Goal: Task Accomplishment & Management: Manage account settings

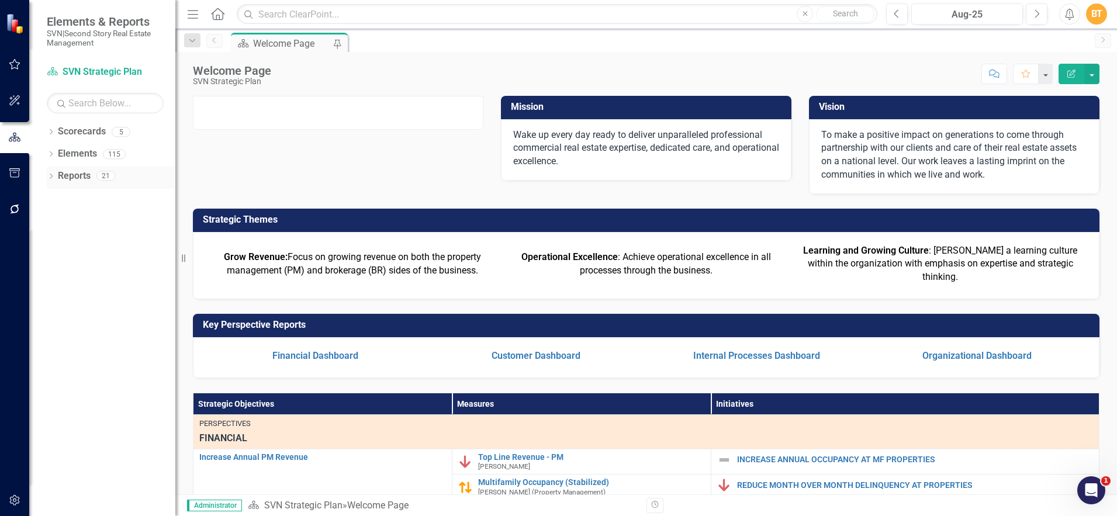
click at [74, 175] on link "Reports" at bounding box center [74, 176] width 33 height 13
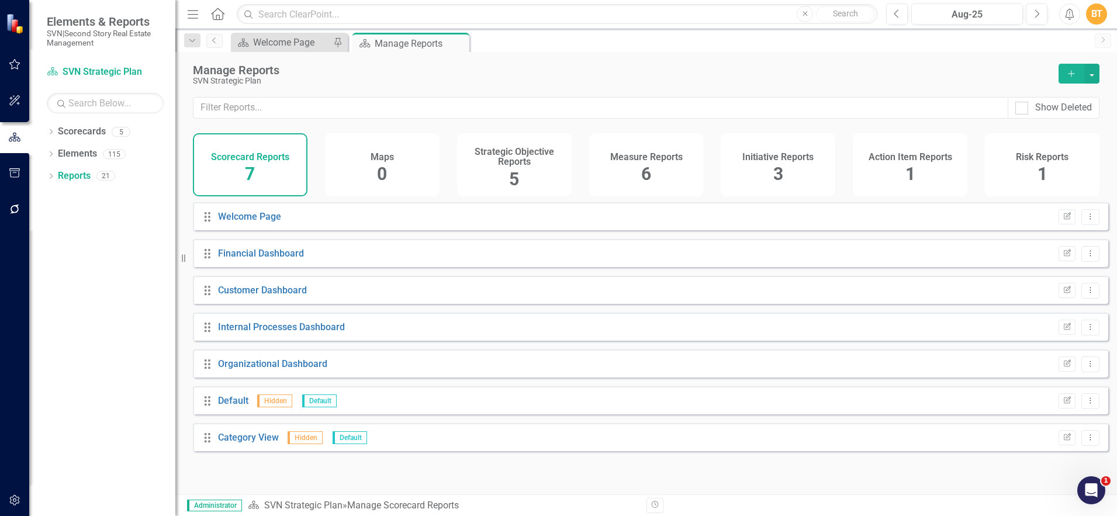
drag, startPoint x: 799, startPoint y: 162, endPoint x: 562, endPoint y: 202, distance: 240.2
click at [799, 162] on h4 "Initiative Reports" at bounding box center [778, 157] width 71 height 11
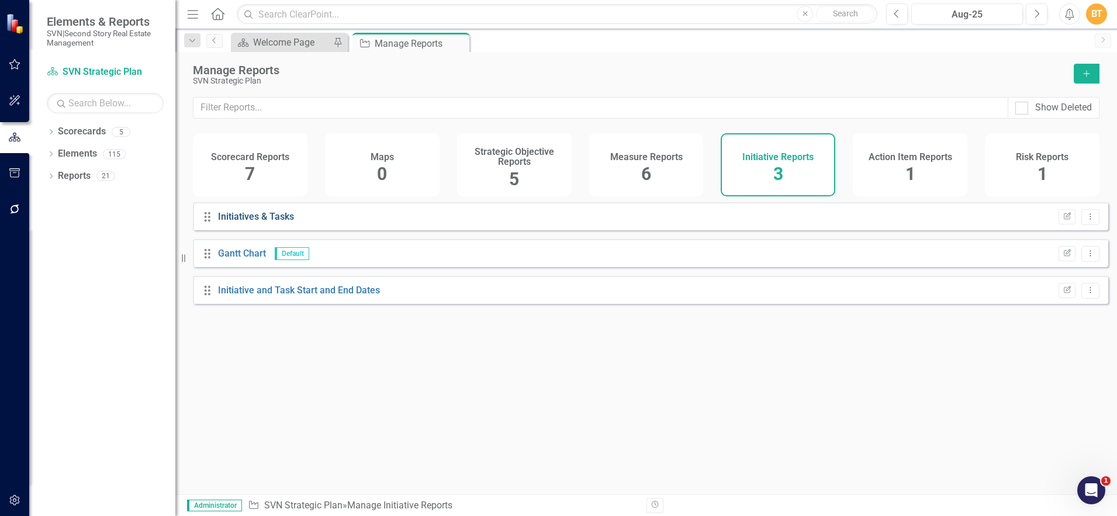
click at [278, 222] on link "Initiatives & Tasks" at bounding box center [256, 216] width 76 height 11
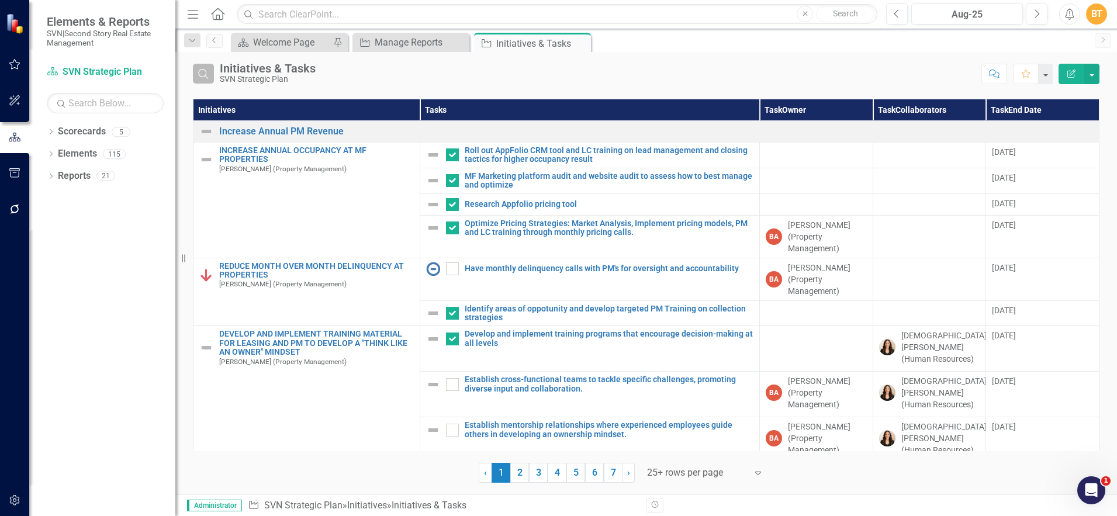
click at [208, 73] on icon "Search" at bounding box center [203, 73] width 13 height 11
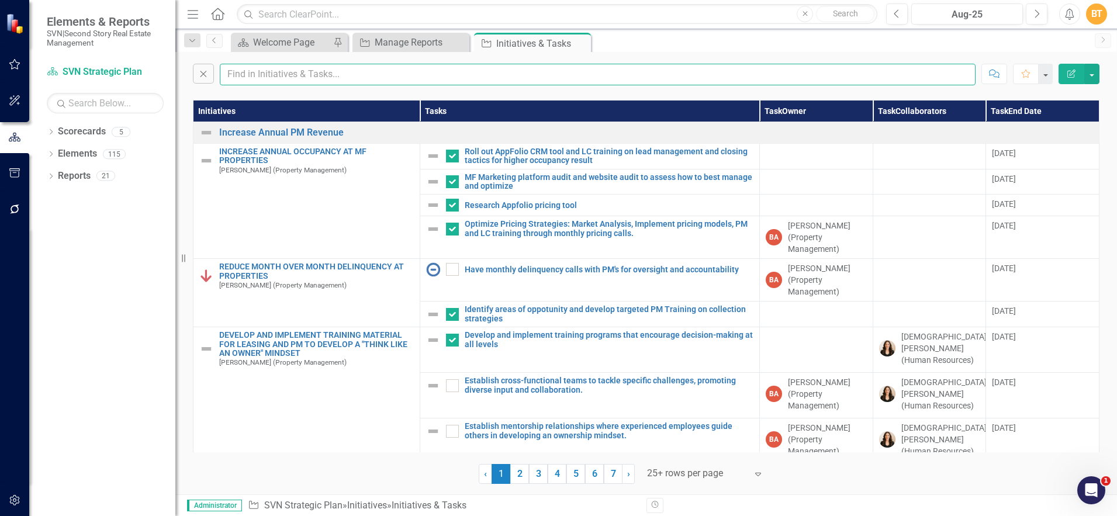
click at [367, 82] on input "text" at bounding box center [598, 75] width 756 height 22
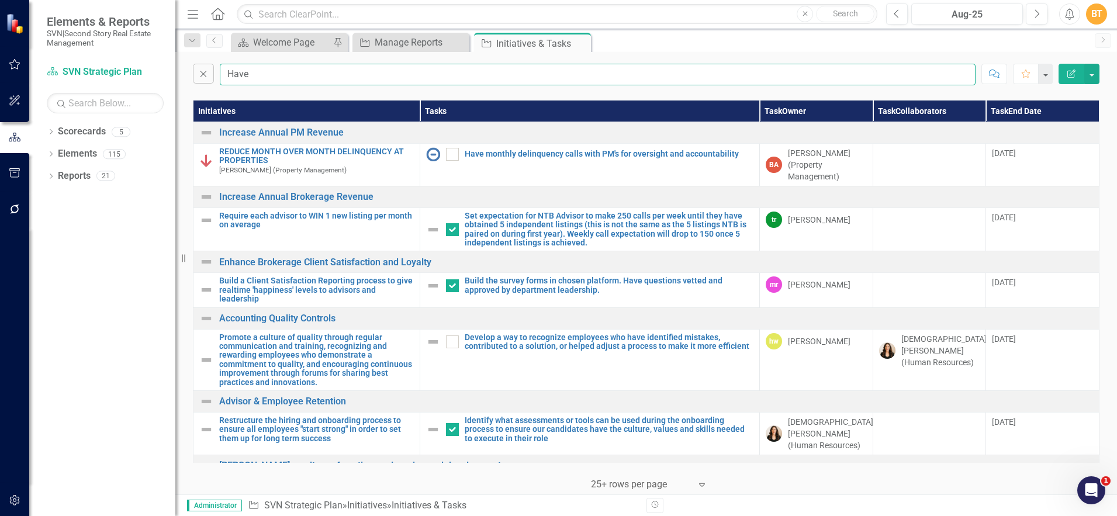
type input "Have"
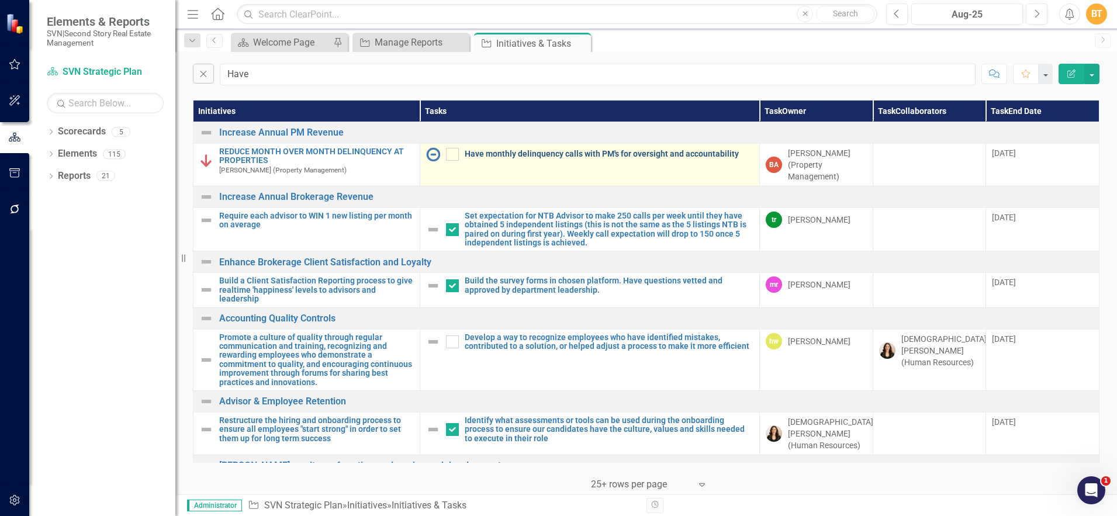
click at [568, 155] on link "Have monthly delinquency calls with PM's for oversight and accountability" at bounding box center [609, 154] width 289 height 9
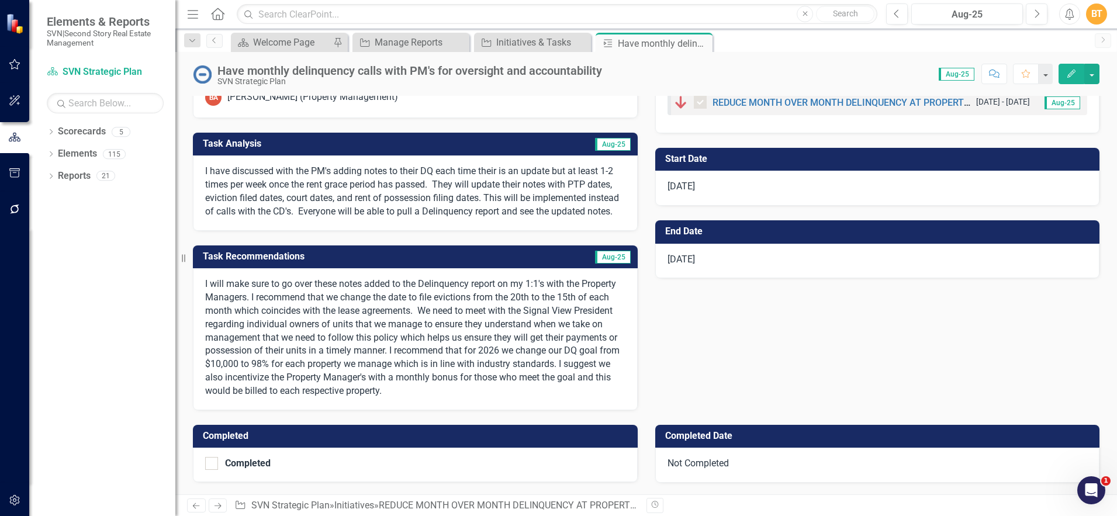
scroll to position [53, 0]
click at [208, 458] on input "Completed" at bounding box center [209, 461] width 8 height 8
checkbox input "true"
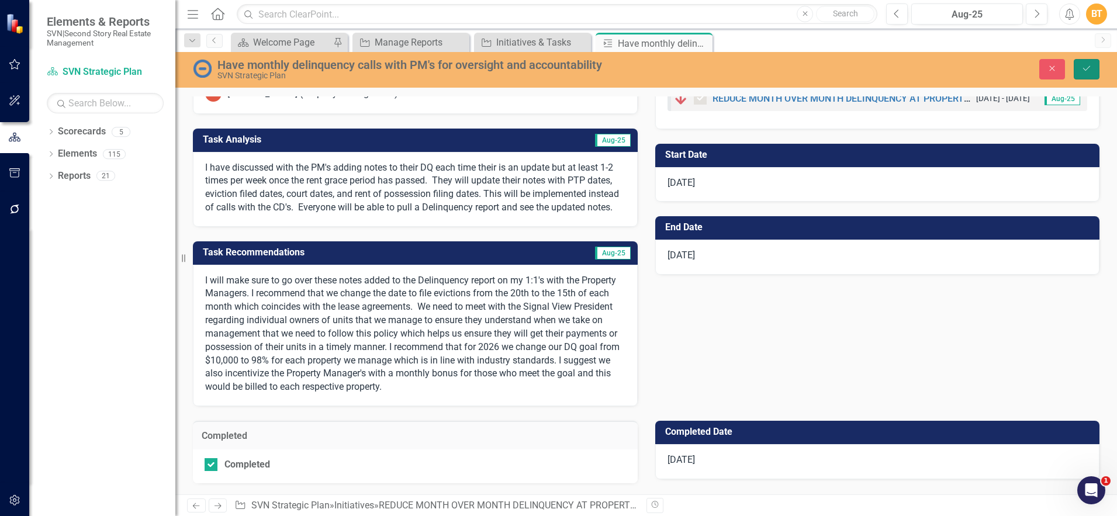
click at [1099, 65] on button "Save" at bounding box center [1087, 69] width 26 height 20
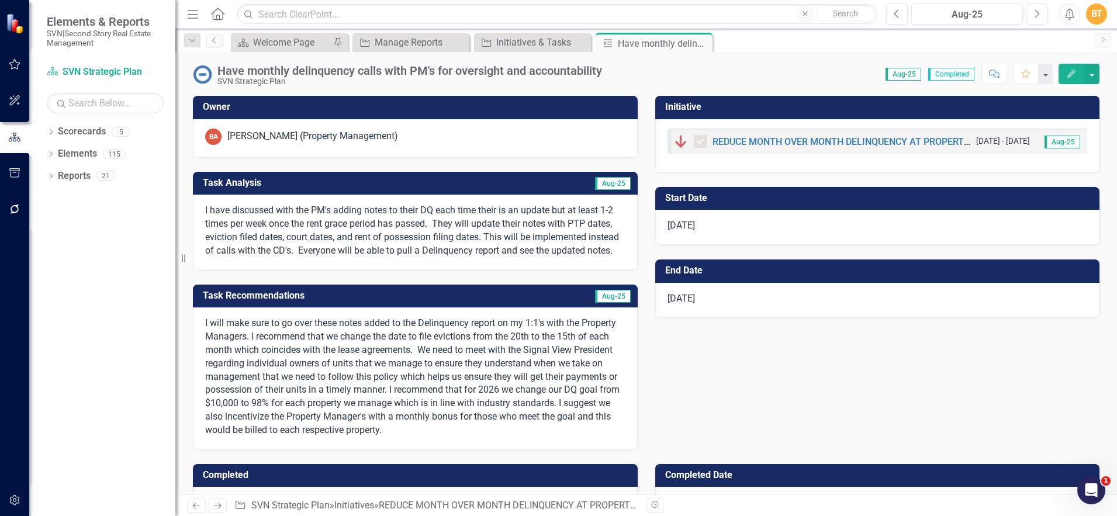
click at [0, 0] on icon "Close" at bounding box center [0, 0] width 0 height 0
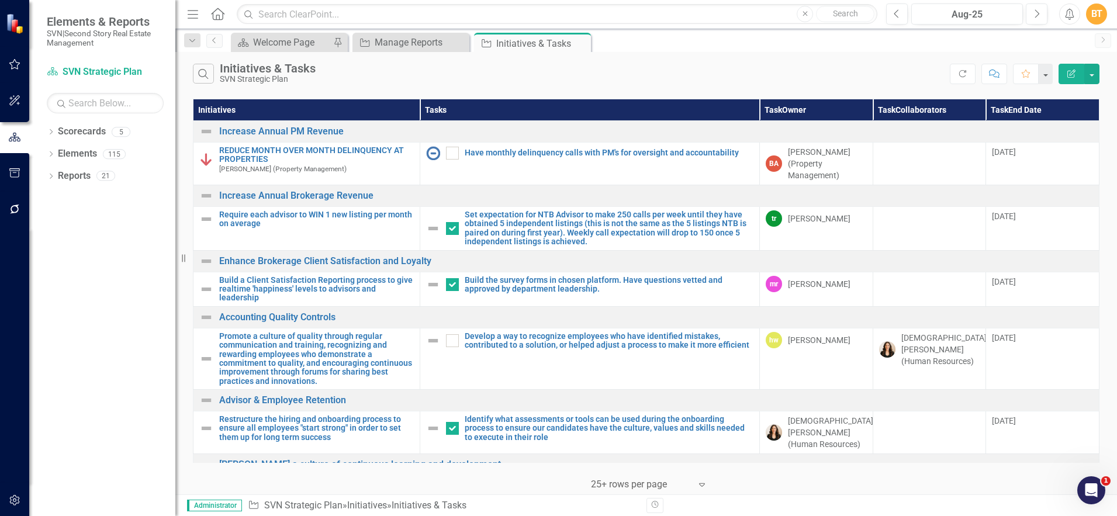
checkbox input "true"
click at [208, 73] on icon "Search" at bounding box center [203, 73] width 13 height 11
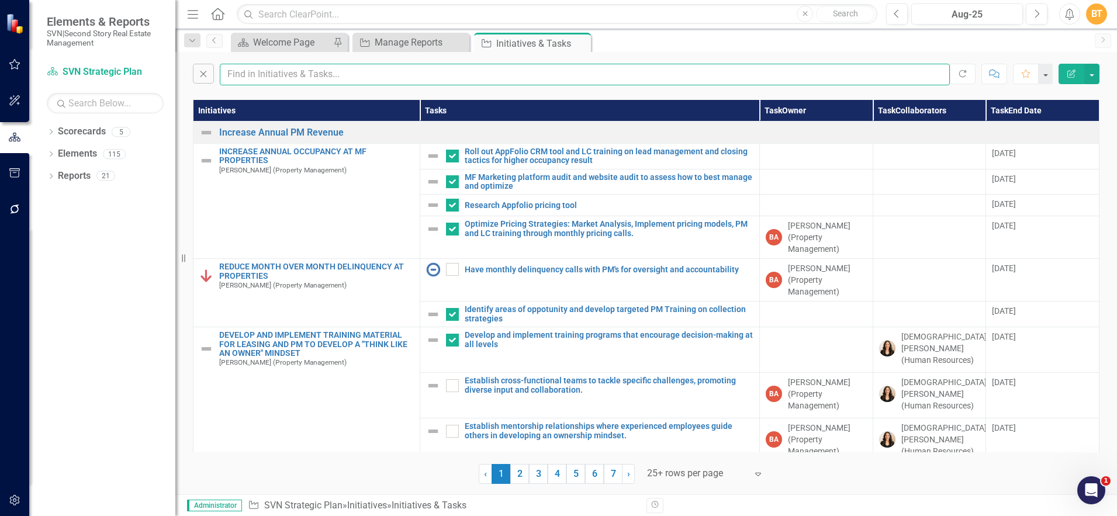
checkbox input "true"
click at [312, 75] on input "text" at bounding box center [585, 75] width 730 height 22
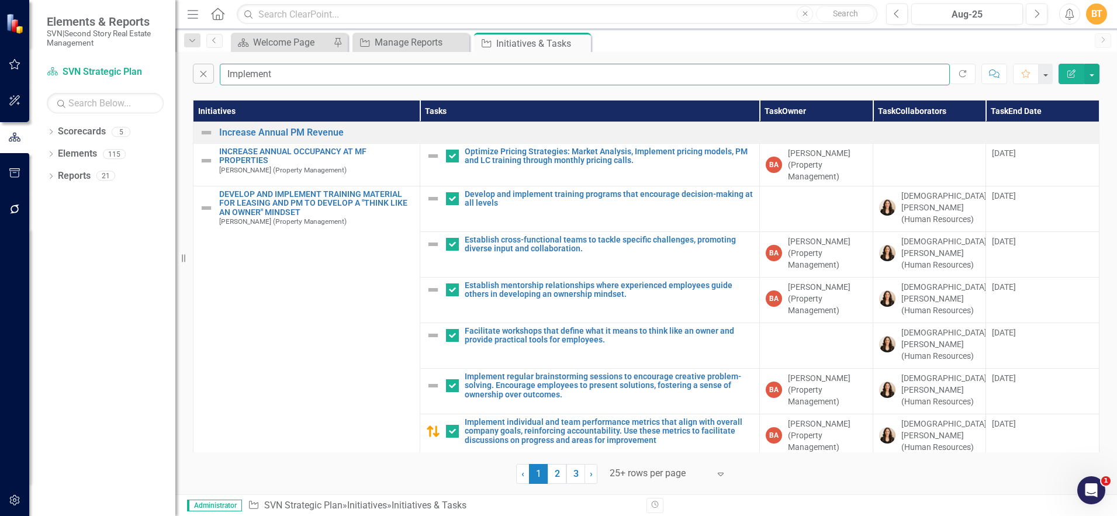
type input "Implement m"
checkbox input "false"
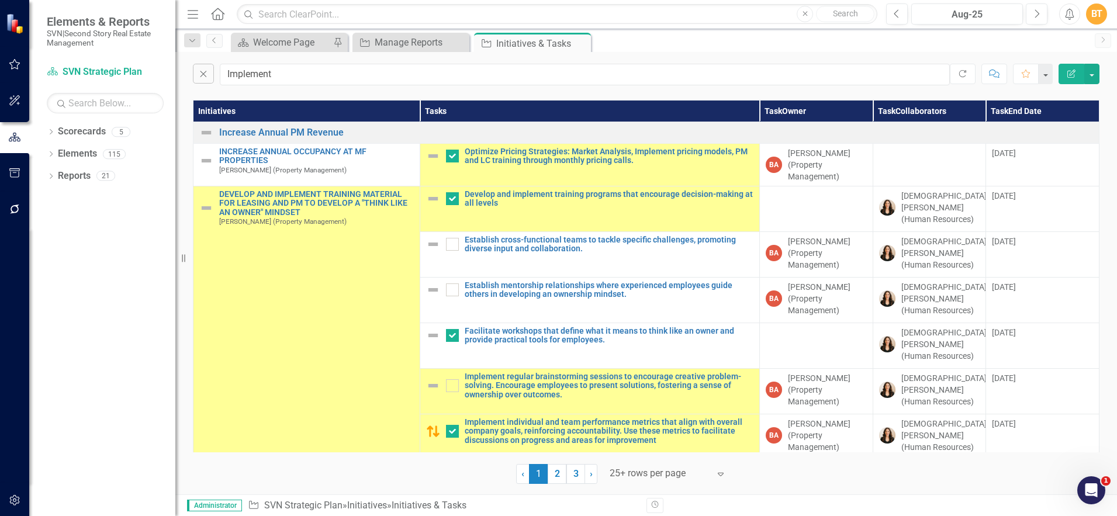
click at [671, 476] on div at bounding box center [659, 474] width 99 height 16
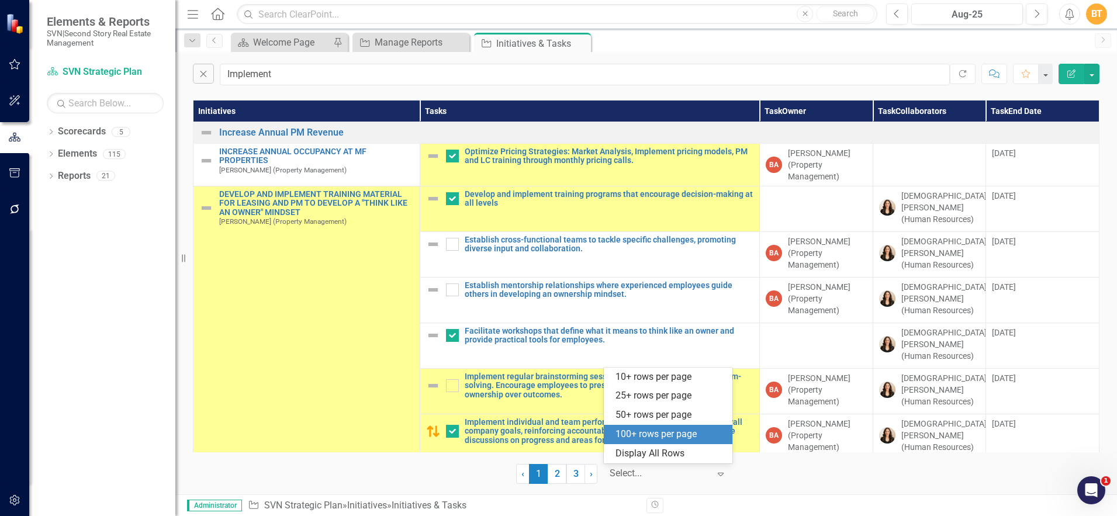
click at [672, 437] on div "100+ rows per page" at bounding box center [671, 434] width 110 height 13
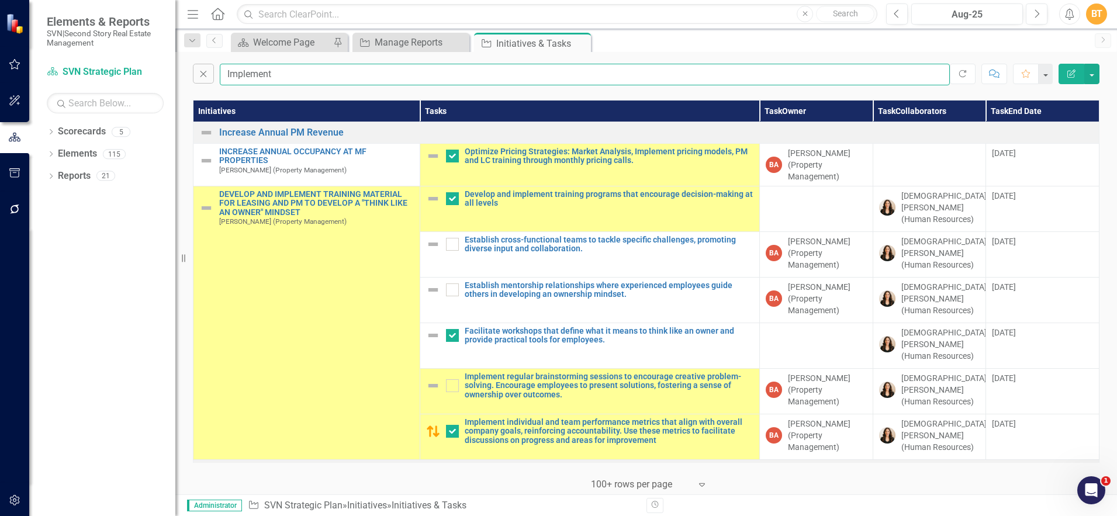
click at [302, 77] on input "Implement" at bounding box center [585, 75] width 730 height 22
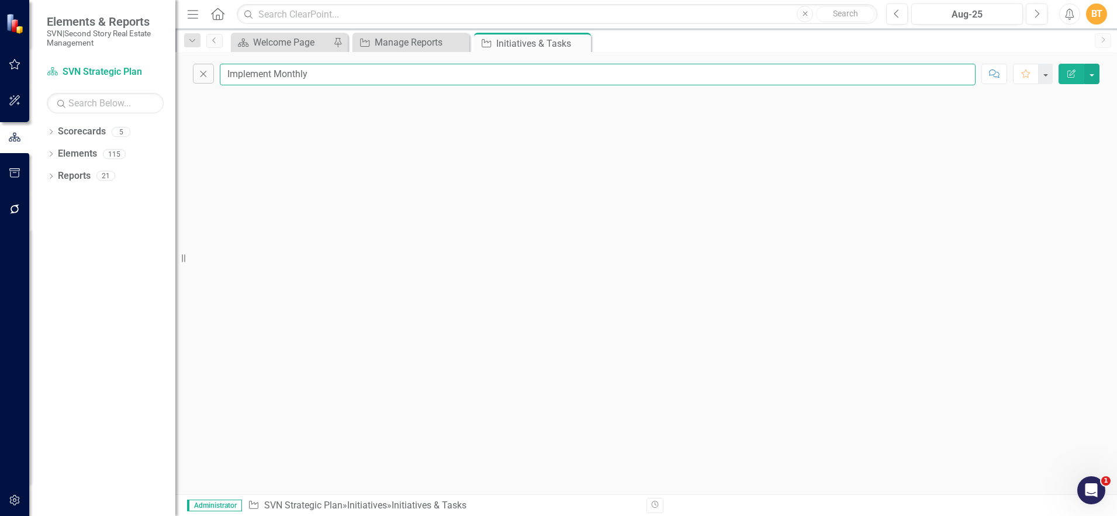
drag, startPoint x: 329, startPoint y: 72, endPoint x: 278, endPoint y: 74, distance: 50.3
click at [275, 73] on input "Implement Monthly" at bounding box center [598, 75] width 756 height 22
type input "I"
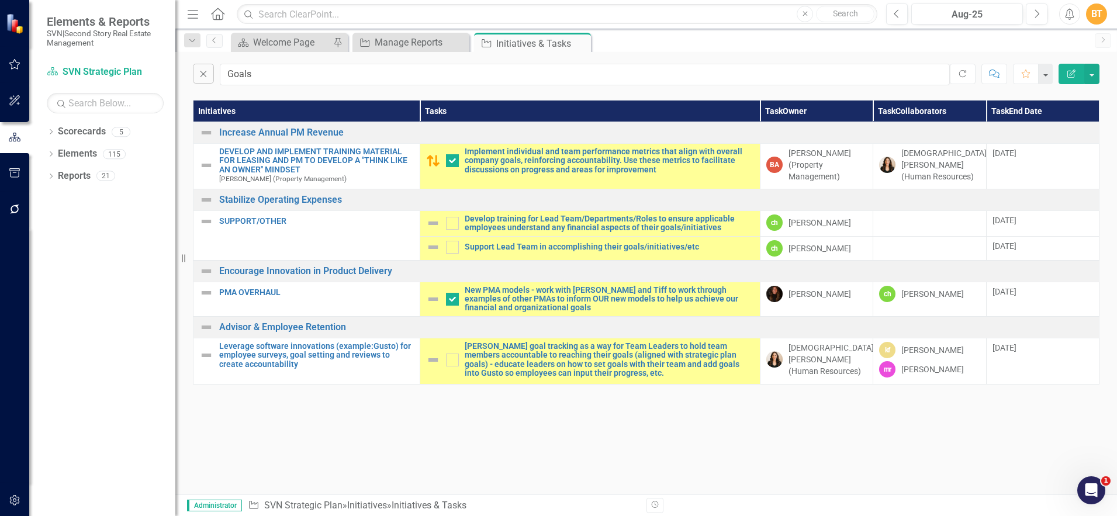
drag, startPoint x: 314, startPoint y: 62, endPoint x: 285, endPoint y: 65, distance: 28.9
click at [287, 65] on div "Close Goals Refresh Comment Favorite Edit Report" at bounding box center [646, 71] width 942 height 39
drag, startPoint x: 272, startPoint y: 70, endPoint x: 205, endPoint y: 70, distance: 67.2
click at [205, 70] on div "Close Goals" at bounding box center [571, 75] width 757 height 22
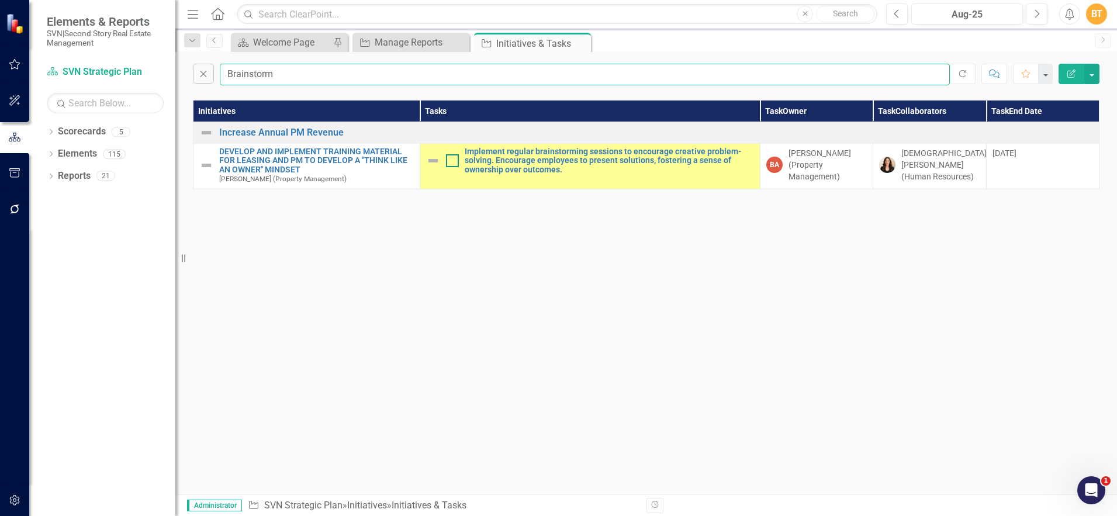
type input "Brainstorm"
click at [455, 166] on div at bounding box center [452, 160] width 13 height 13
click at [454, 162] on input "checkbox" at bounding box center [450, 158] width 8 height 8
checkbox input "true"
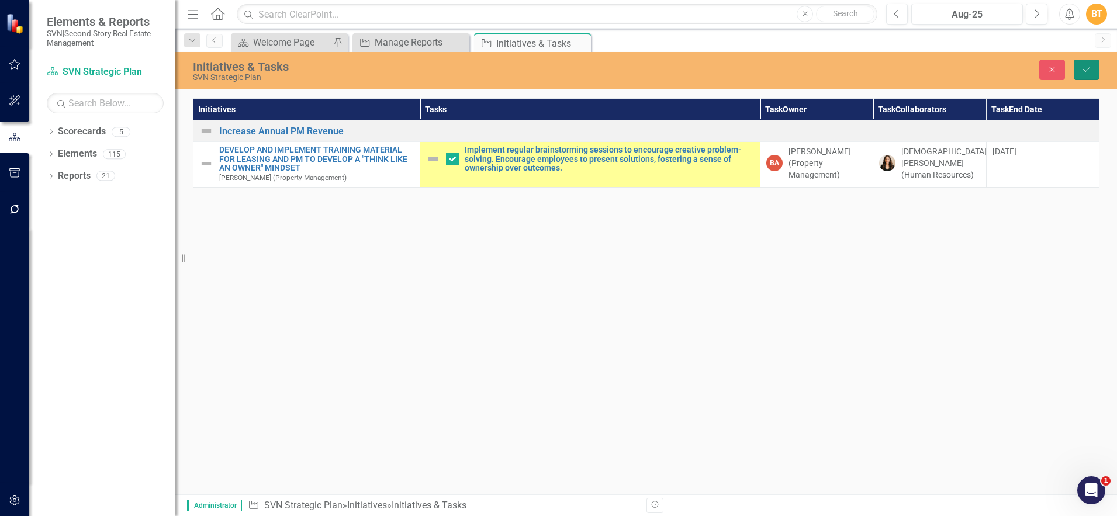
click at [1083, 71] on icon "Save" at bounding box center [1087, 69] width 11 height 8
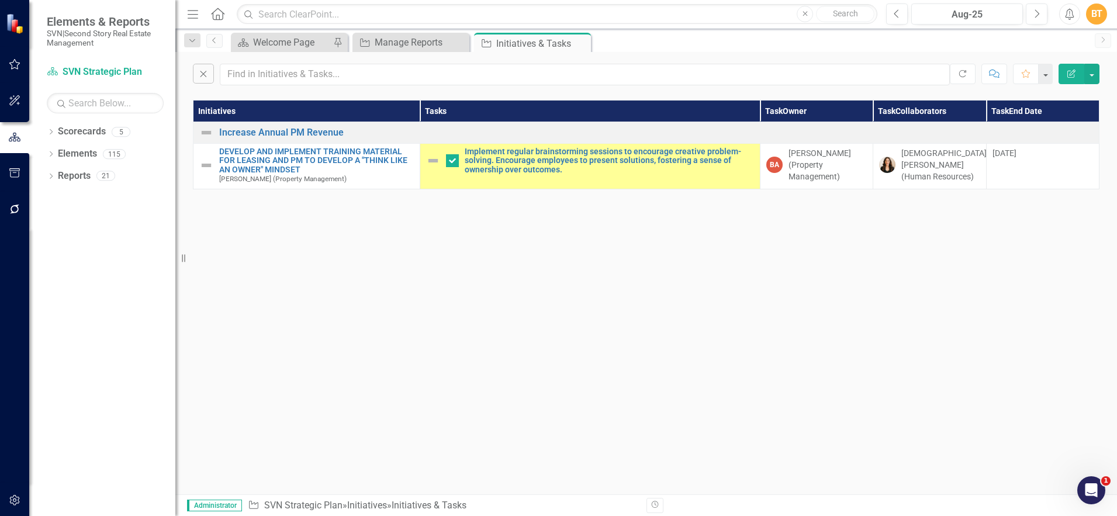
click at [0, 0] on icon "Close" at bounding box center [0, 0] width 0 height 0
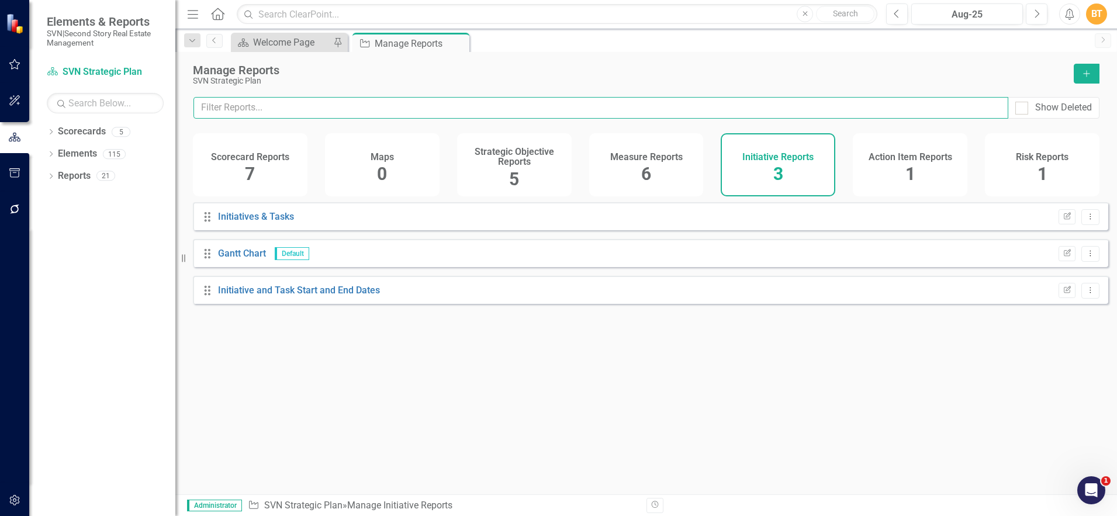
click at [378, 108] on input "text" at bounding box center [601, 108] width 815 height 22
click at [274, 222] on link "Initiatives & Tasks" at bounding box center [256, 216] width 76 height 11
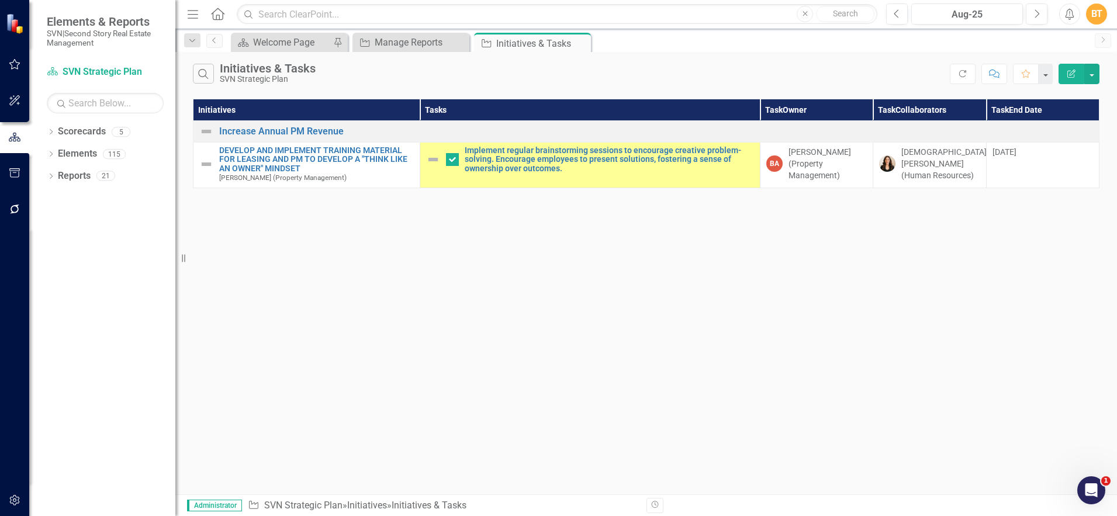
click at [206, 75] on icon "Search" at bounding box center [203, 73] width 13 height 11
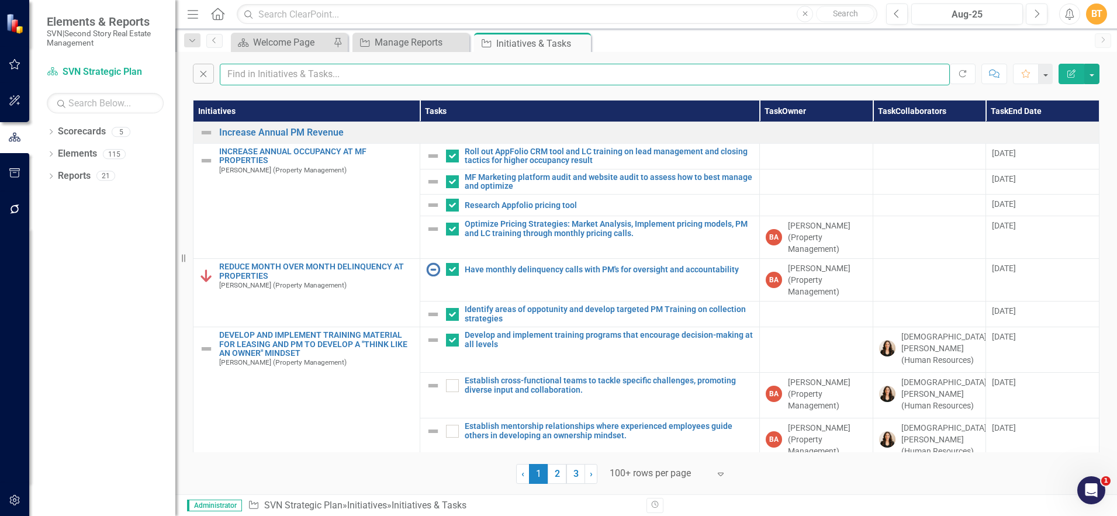
checkbox input "false"
click at [314, 74] on input "text" at bounding box center [585, 75] width 730 height 22
type input "Establish"
checkbox input "true"
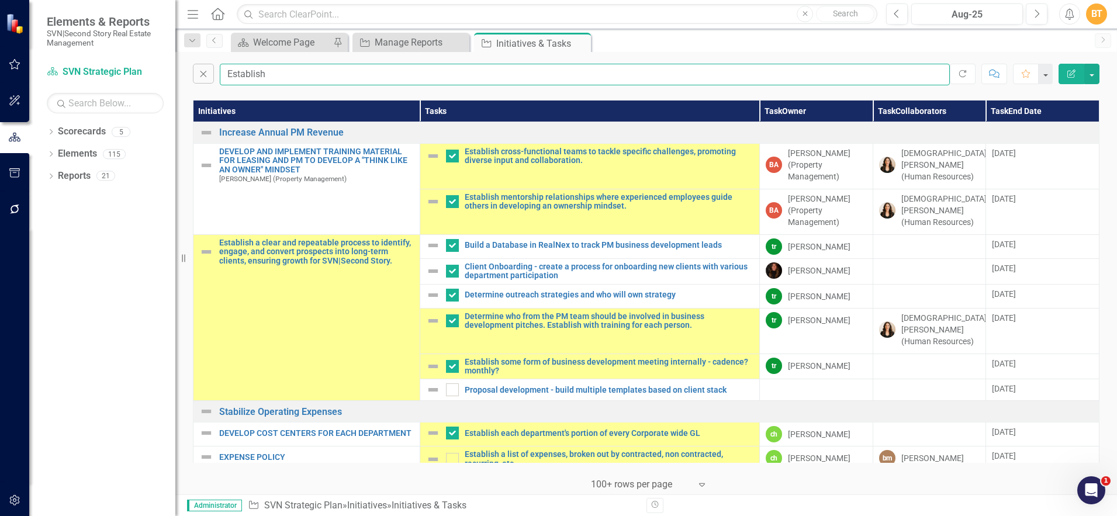
checkbox input "false"
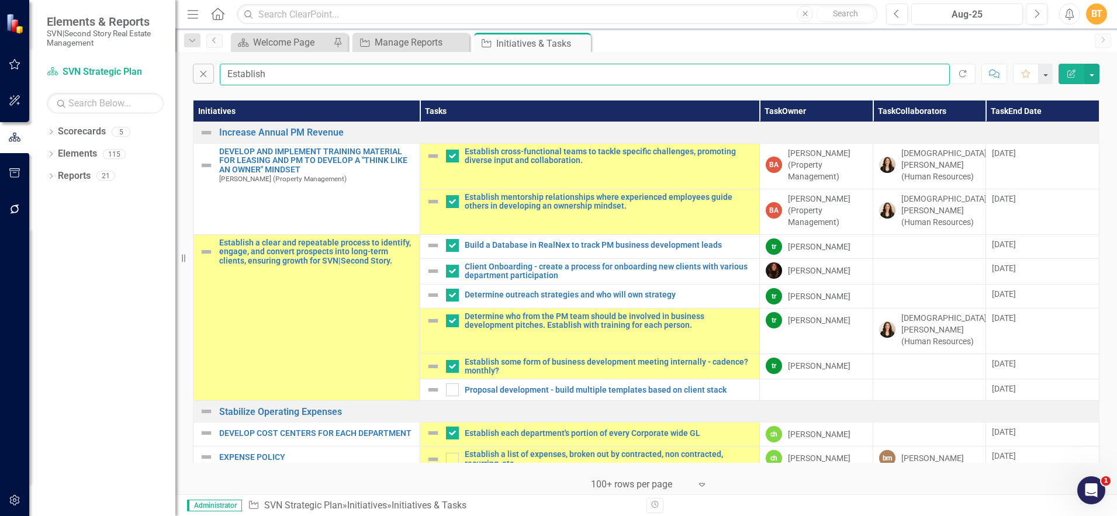
checkbox input "false"
type input "Establish"
checkbox input "true"
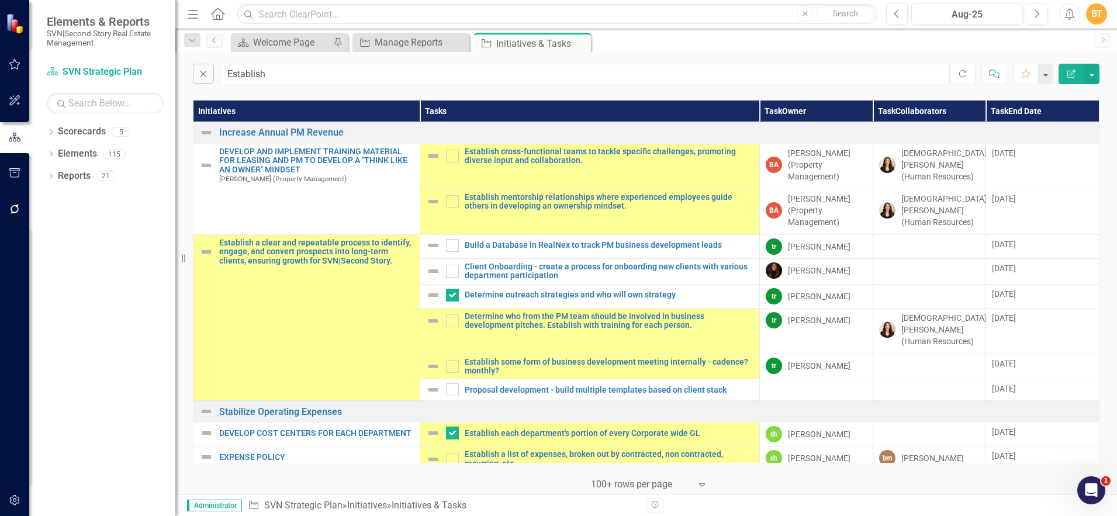
checkbox input "true"
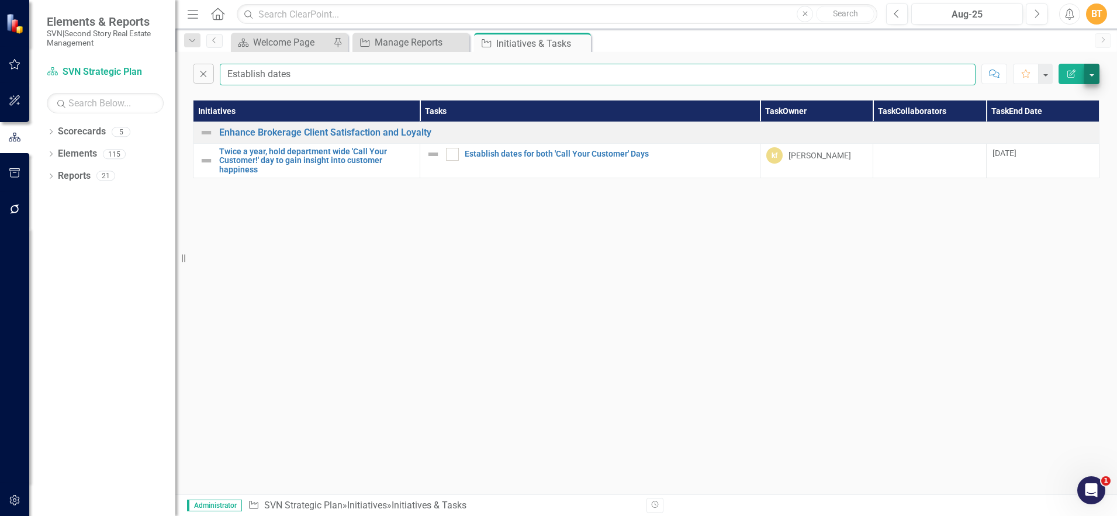
type input "Establish dates"
click at [1093, 73] on button "button" at bounding box center [1092, 74] width 15 height 20
click at [1093, 76] on button "button" at bounding box center [1092, 74] width 15 height 20
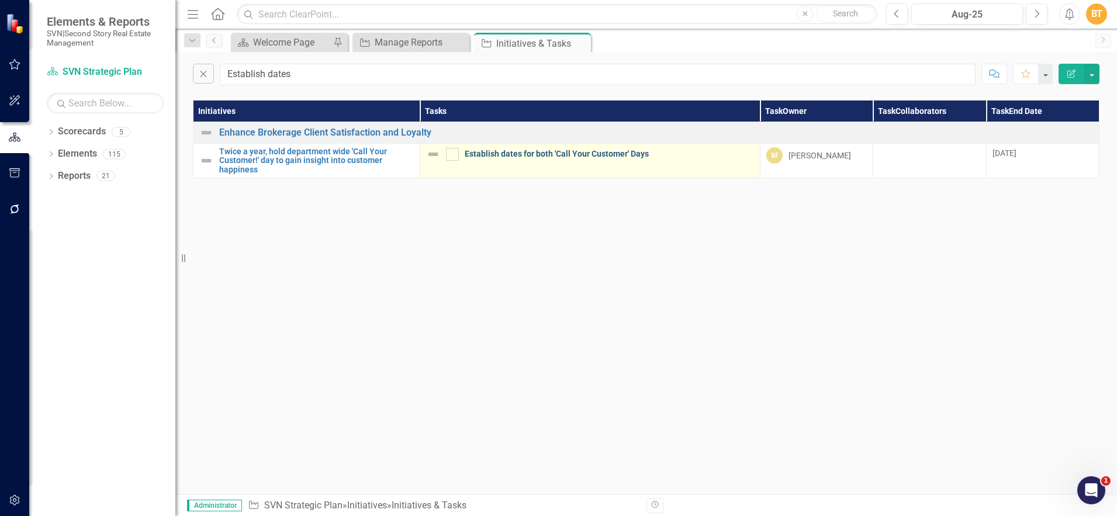
click at [633, 157] on link "Establish dates for both 'Call Your Customer' Days" at bounding box center [609, 154] width 289 height 9
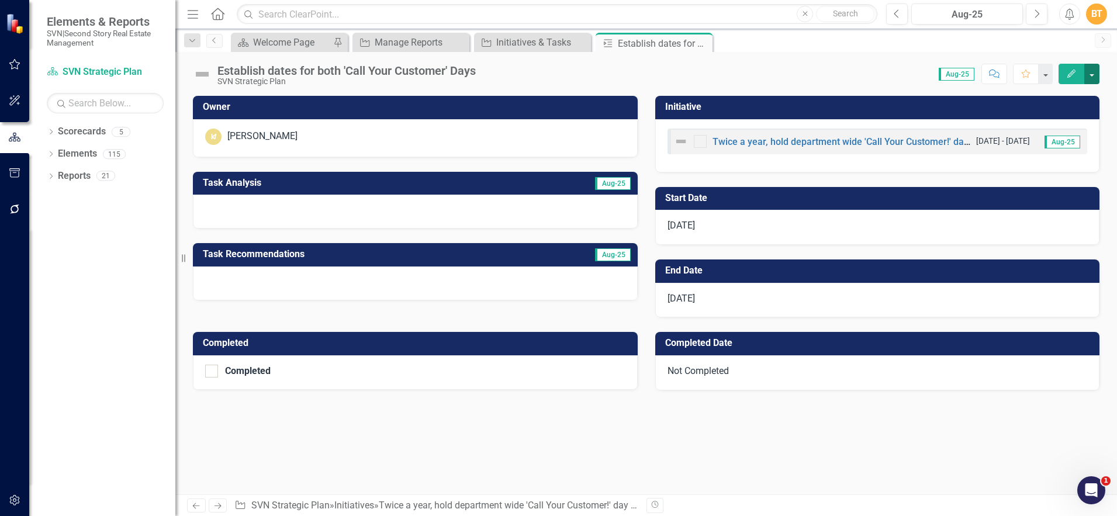
click at [1096, 73] on button "button" at bounding box center [1092, 74] width 15 height 20
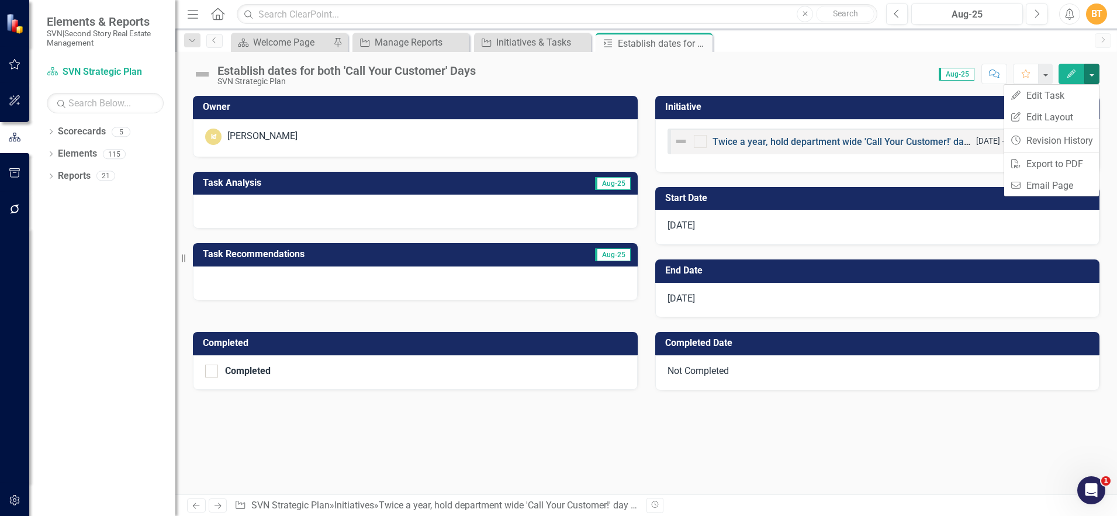
click at [770, 143] on link "Twice a year, hold department wide 'Call Your Customer!' day to gain insight in…" at bounding box center [924, 141] width 423 height 11
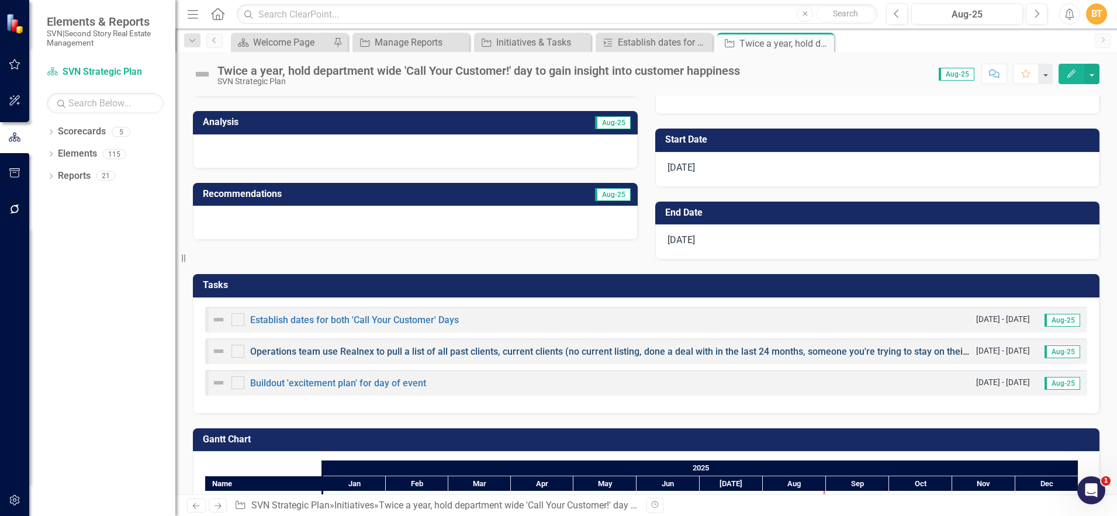
scroll to position [207, 0]
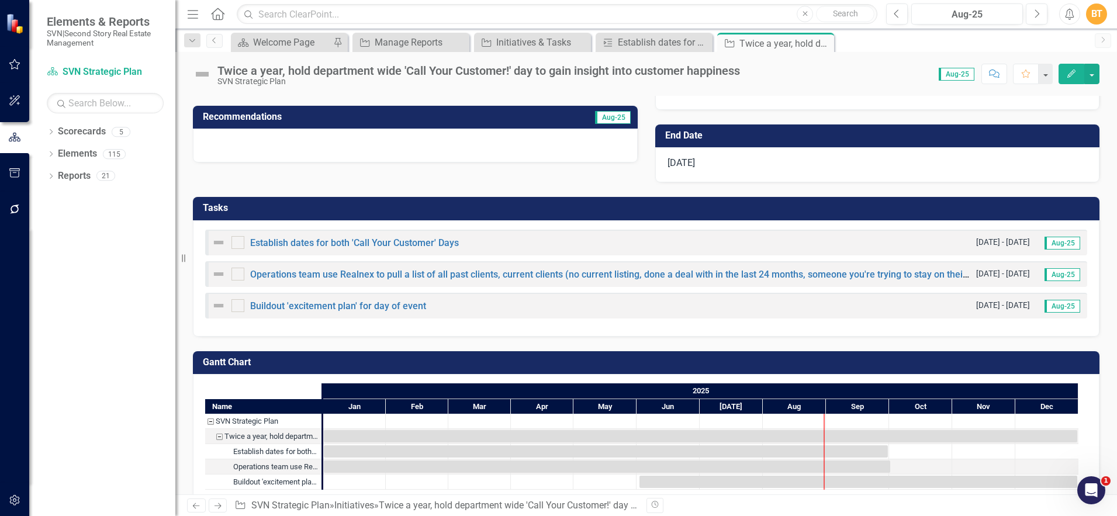
click at [1031, 203] on h3 "Tasks" at bounding box center [648, 208] width 891 height 11
click at [1031, 204] on h3 "Tasks" at bounding box center [648, 208] width 891 height 11
click at [1031, 205] on div "Tasks" at bounding box center [646, 208] width 907 height 23
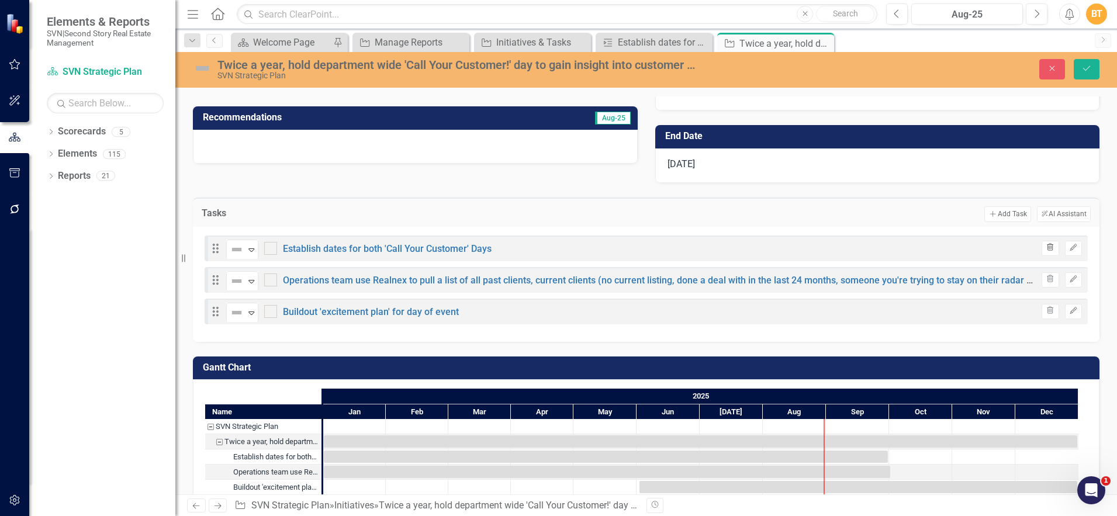
click at [1046, 244] on icon "Trash" at bounding box center [1050, 247] width 9 height 7
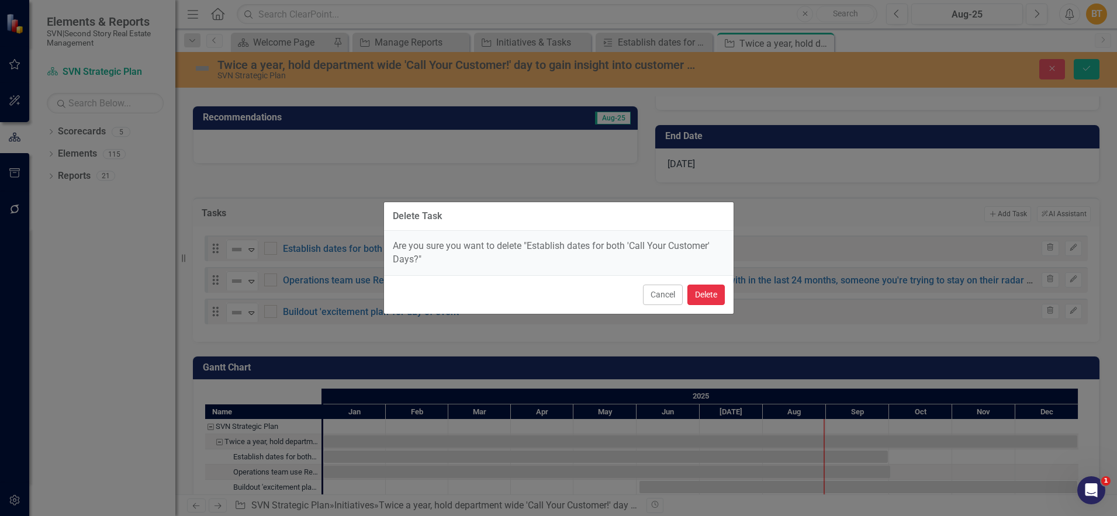
click at [722, 290] on button "Delete" at bounding box center [706, 295] width 37 height 20
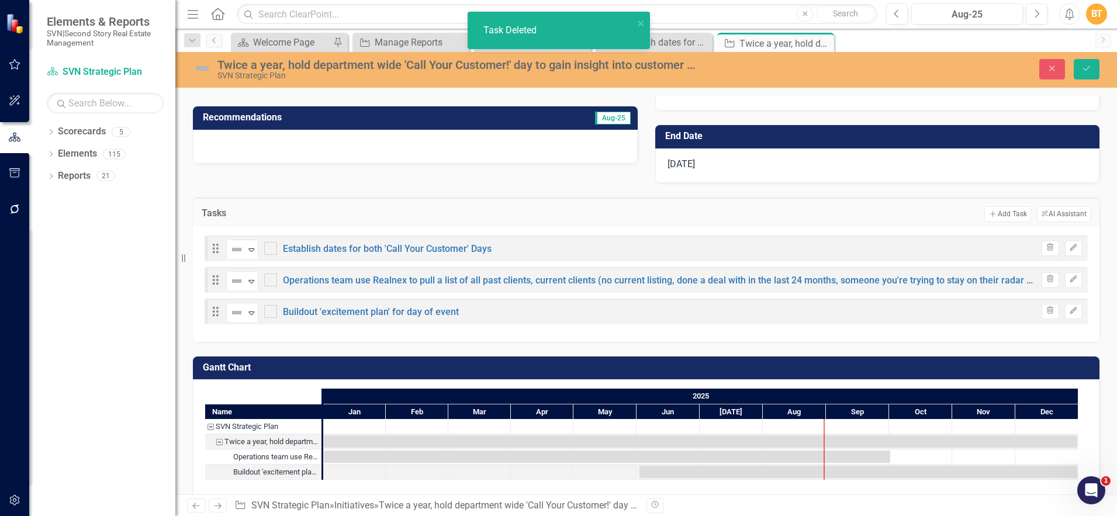
scroll to position [185, 0]
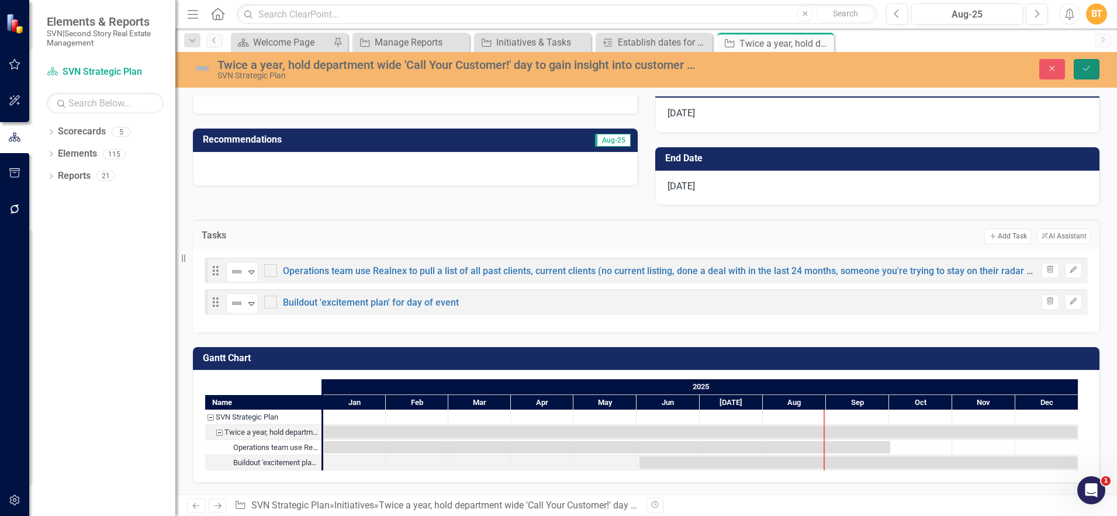
click at [1088, 71] on icon "Save" at bounding box center [1087, 68] width 11 height 8
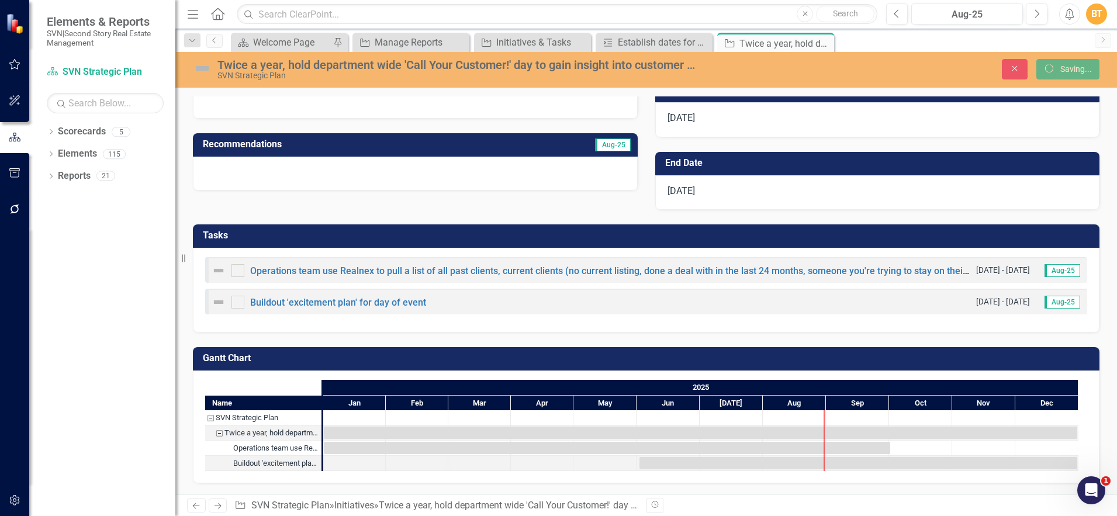
scroll to position [180, 0]
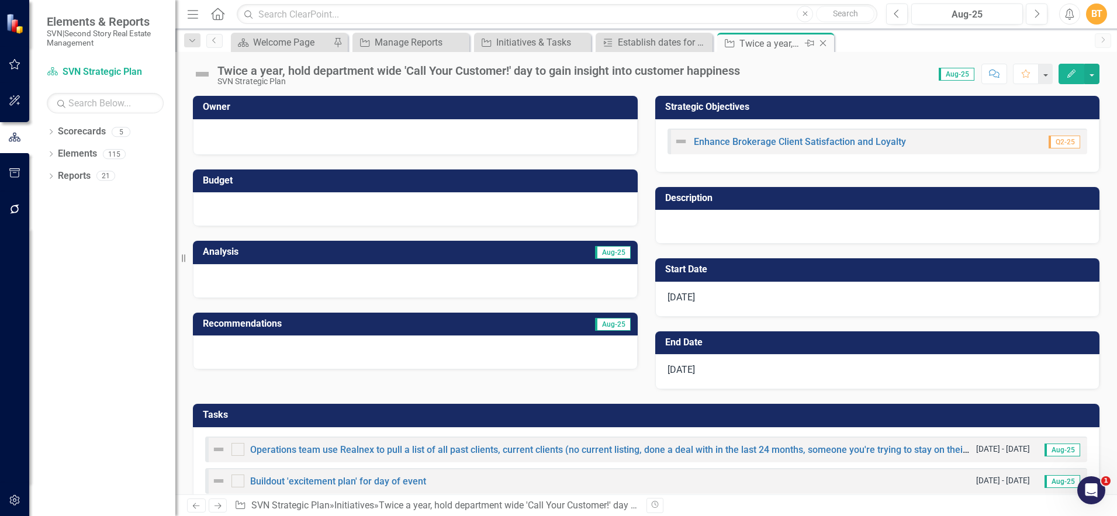
click at [824, 41] on icon at bounding box center [823, 43] width 6 height 6
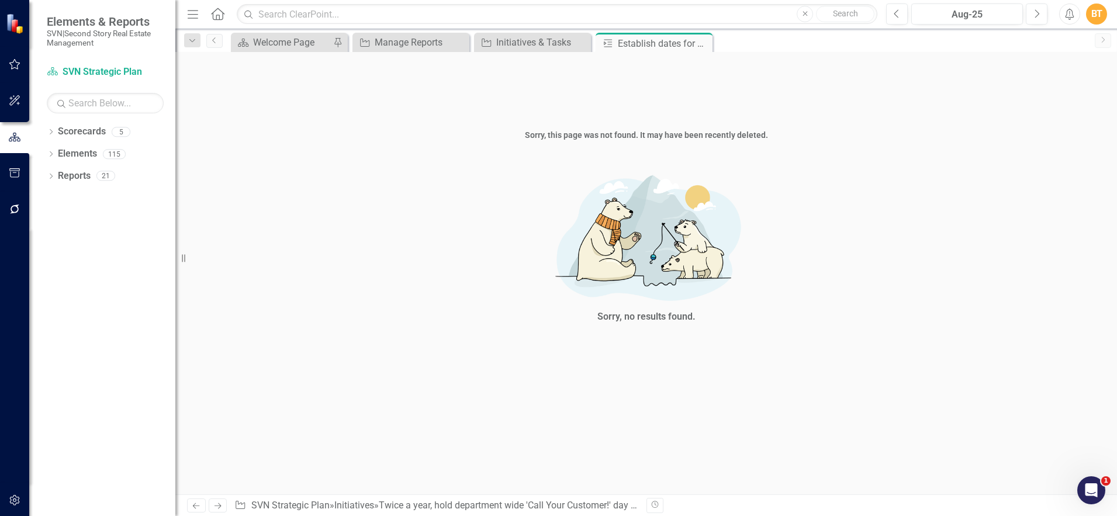
click at [0, 0] on icon "Close" at bounding box center [0, 0] width 0 height 0
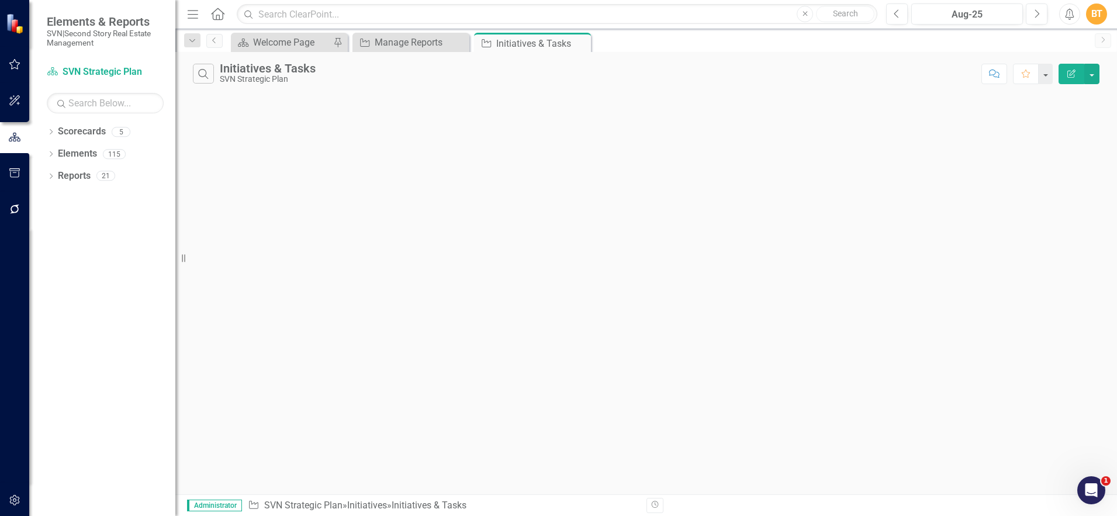
drag, startPoint x: 205, startPoint y: 73, endPoint x: 215, endPoint y: 75, distance: 10.1
click at [205, 74] on icon "Search" at bounding box center [203, 73] width 13 height 11
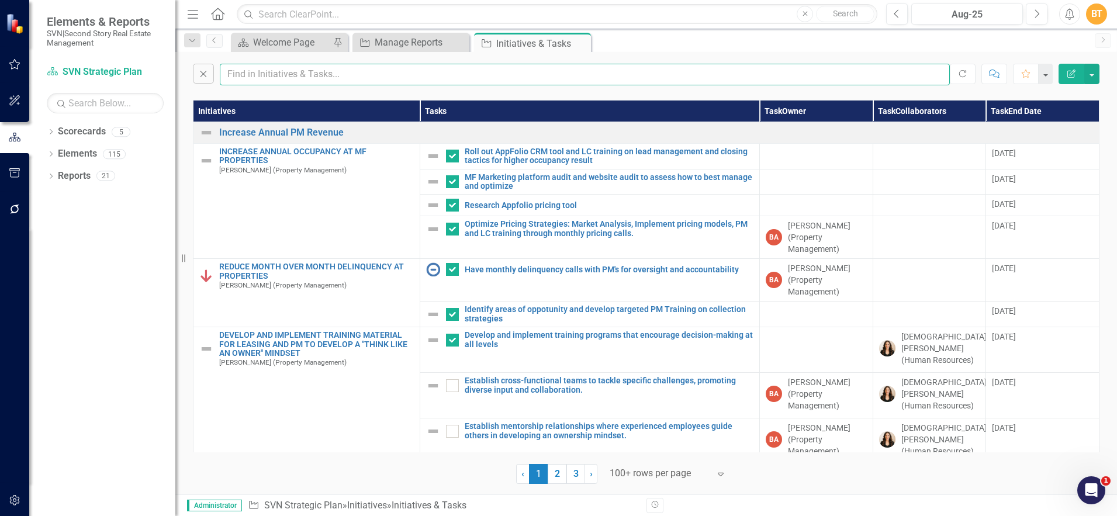
click at [330, 74] on input "text" at bounding box center [585, 75] width 730 height 22
checkbox input "true"
checkbox input "false"
checkbox input "true"
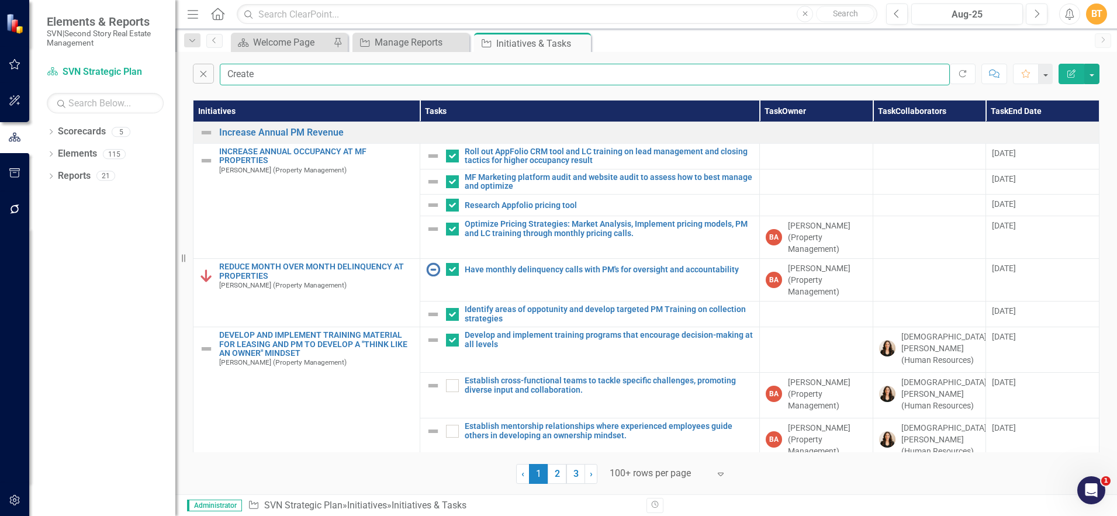
type input "Create"
checkbox input "true"
checkbox input "false"
checkbox input "true"
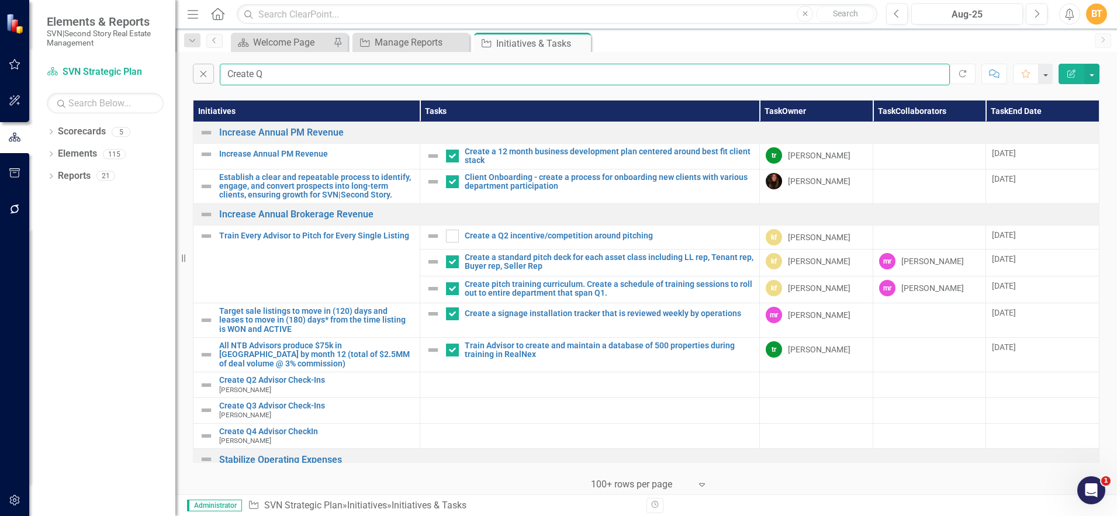
type input "Create Q2"
checkbox input "false"
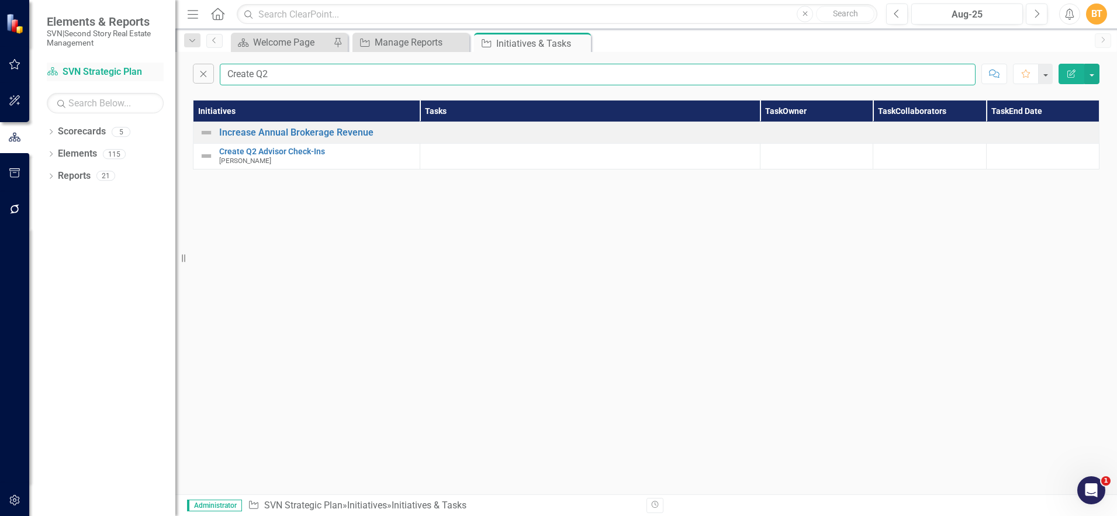
drag, startPoint x: 327, startPoint y: 74, endPoint x: 139, endPoint y: 73, distance: 188.9
click at [139, 73] on div "Elements & Reports SVN|Second Story Real Estate Management Scorecard SVN Strate…" at bounding box center [558, 258] width 1117 height 516
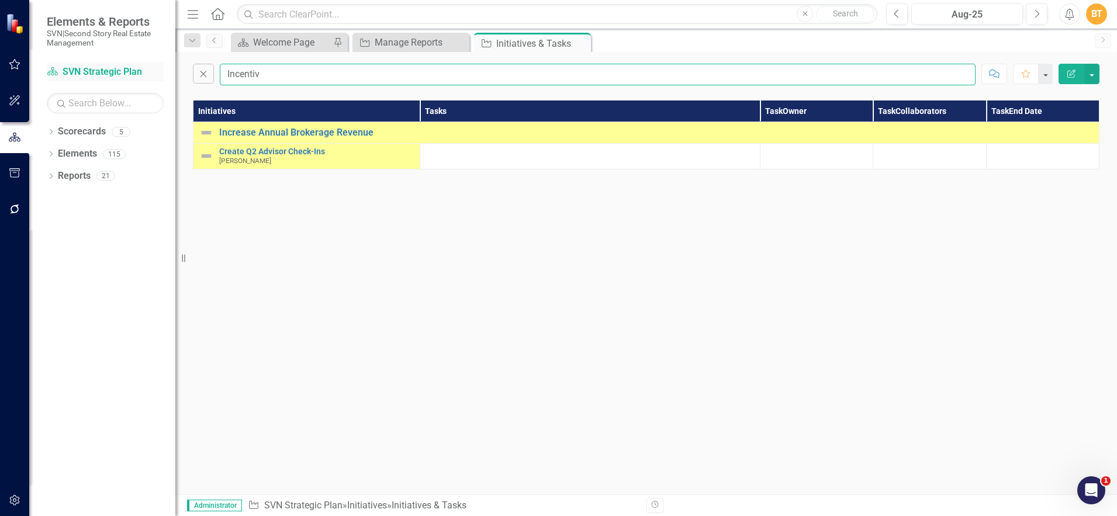
type input "Incentive"
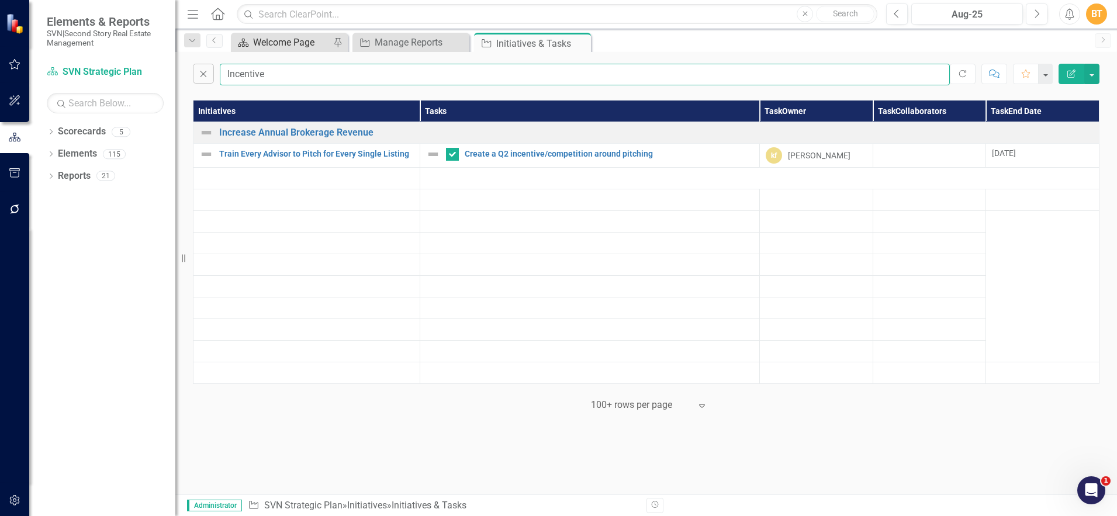
checkbox input "false"
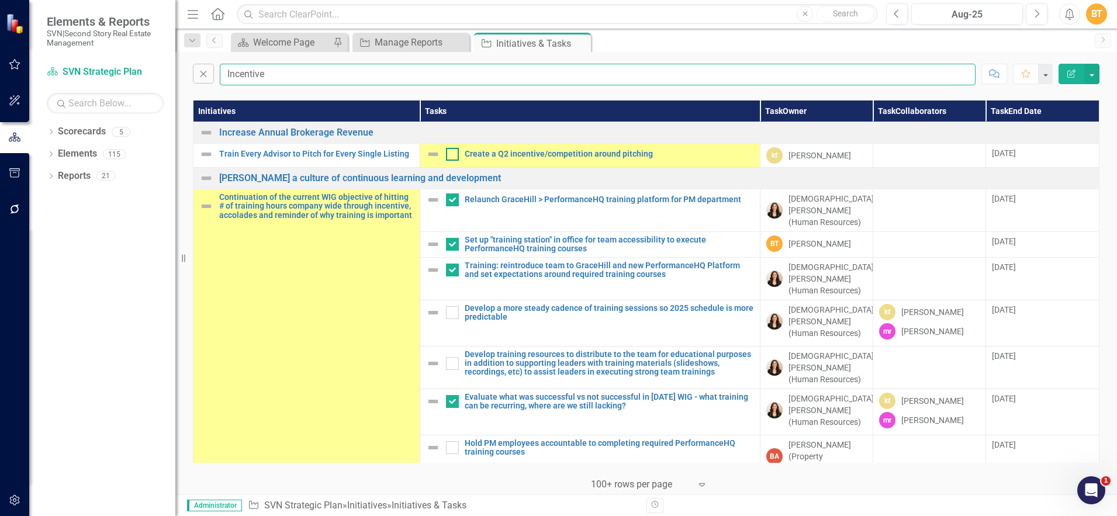
type input "Incentive"
click at [451, 155] on input "checkbox" at bounding box center [450, 152] width 8 height 8
checkbox input "true"
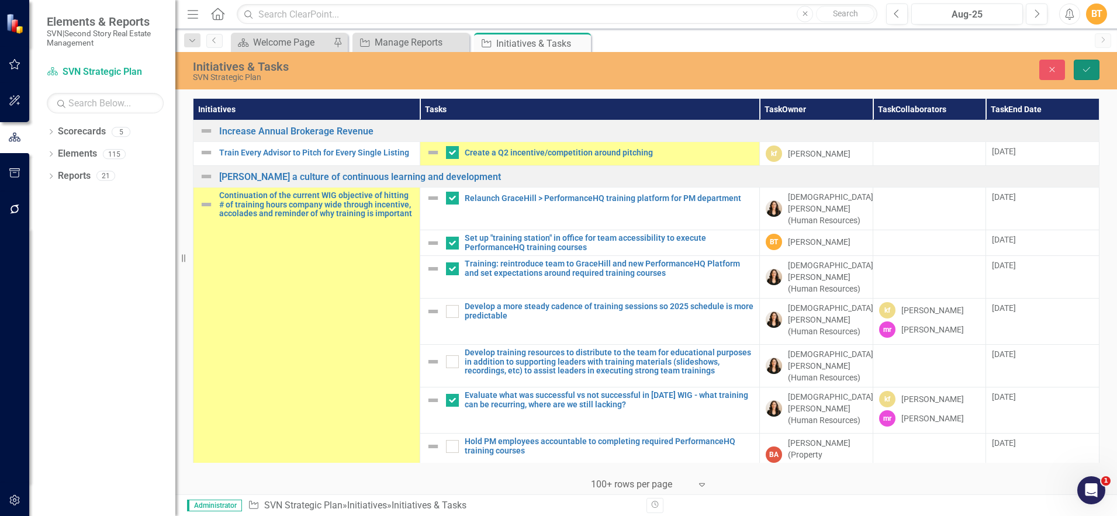
click at [1091, 73] on icon "Save" at bounding box center [1087, 69] width 11 height 8
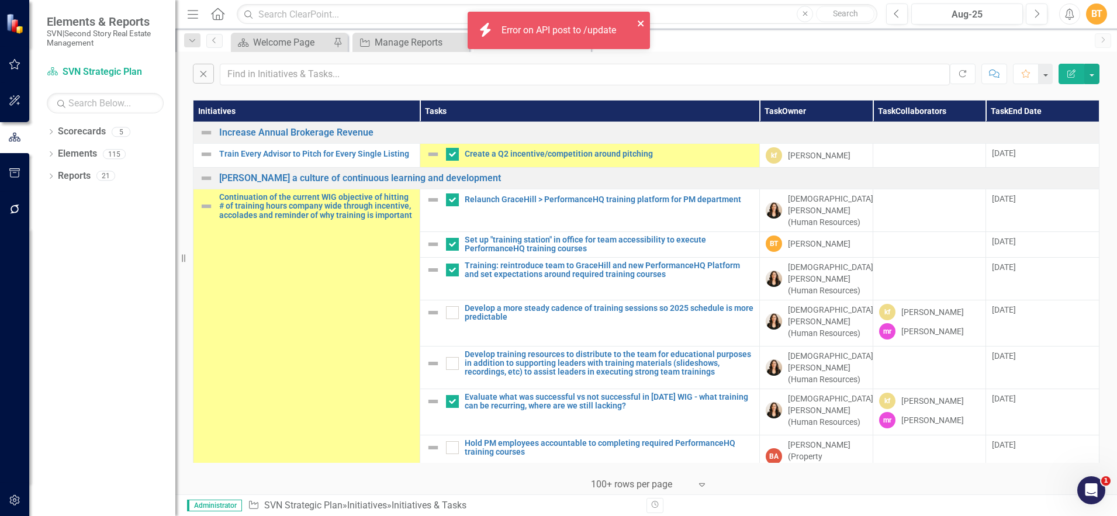
click at [641, 23] on icon "close" at bounding box center [641, 23] width 6 height 6
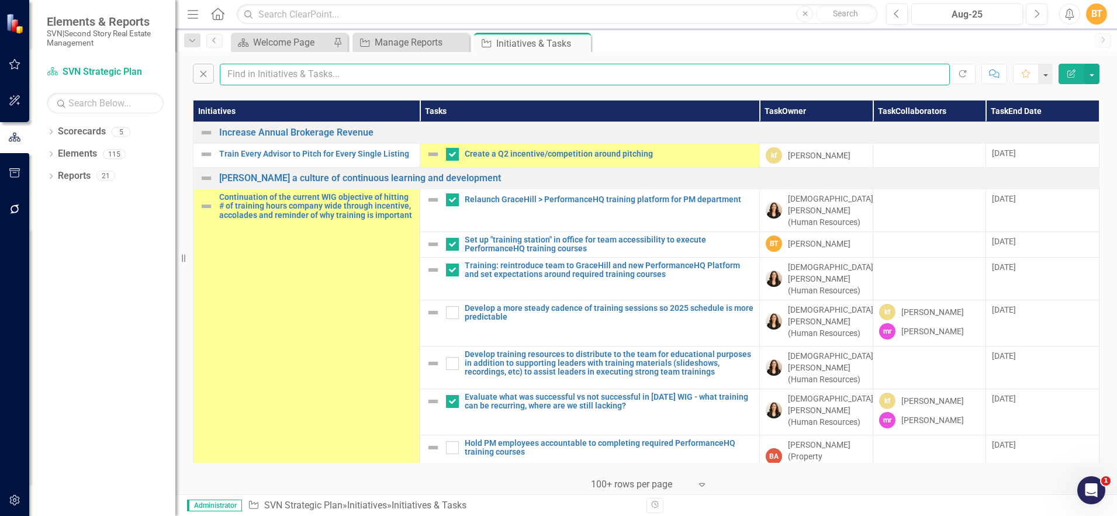
click at [381, 81] on input "text" at bounding box center [585, 75] width 730 height 22
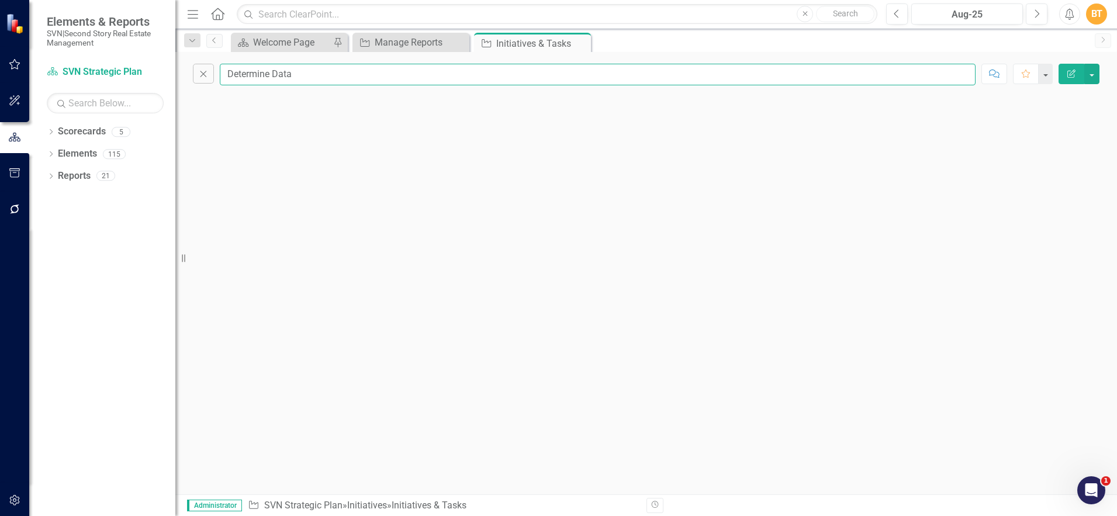
click at [278, 73] on input "Determine Data" at bounding box center [598, 75] width 756 height 22
drag, startPoint x: 305, startPoint y: 78, endPoint x: 271, endPoint y: 74, distance: 34.7
click at [271, 74] on input "Determine data" at bounding box center [598, 75] width 756 height 22
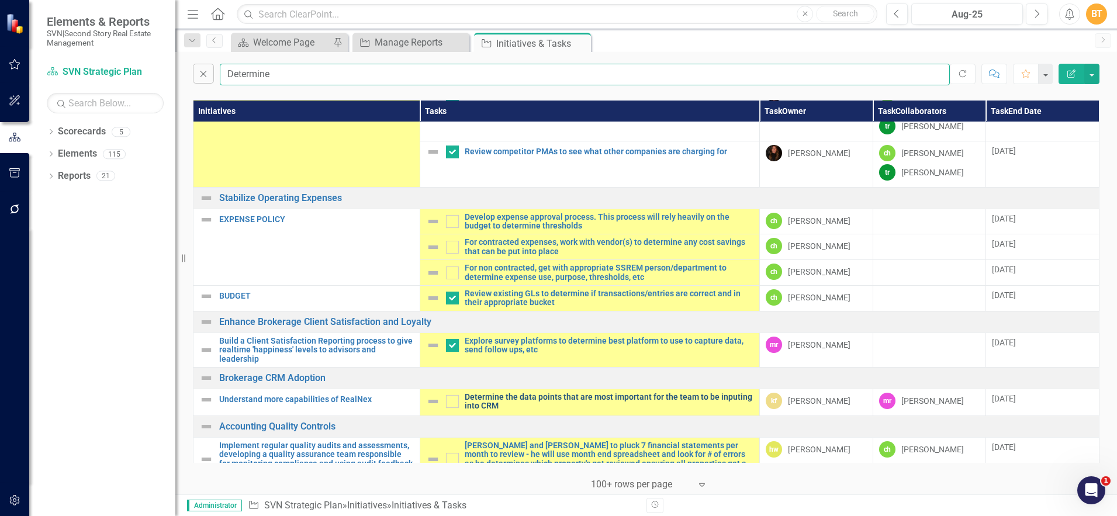
scroll to position [229, 0]
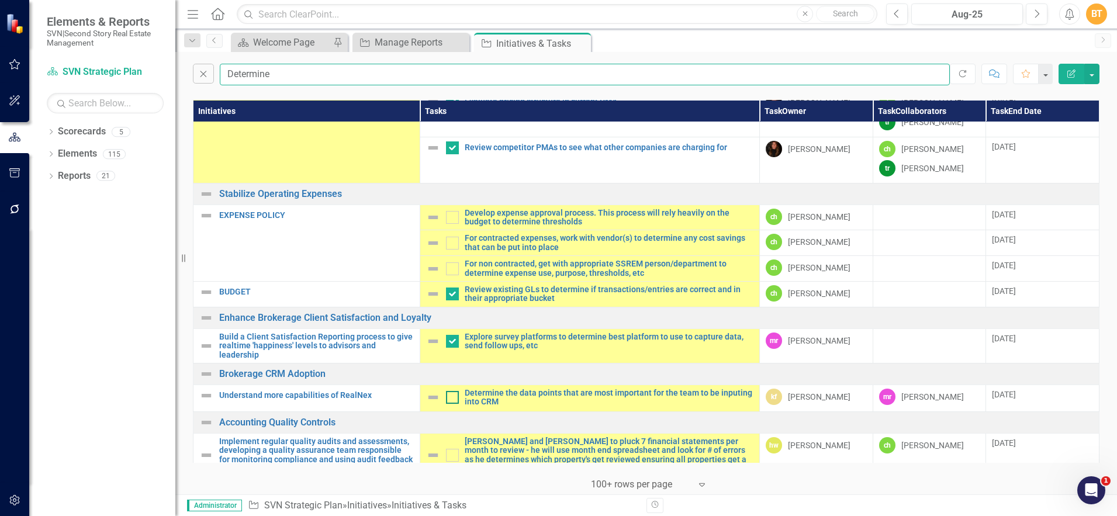
type input "Determine"
click at [448, 391] on input "checkbox" at bounding box center [450, 395] width 8 height 8
checkbox input "true"
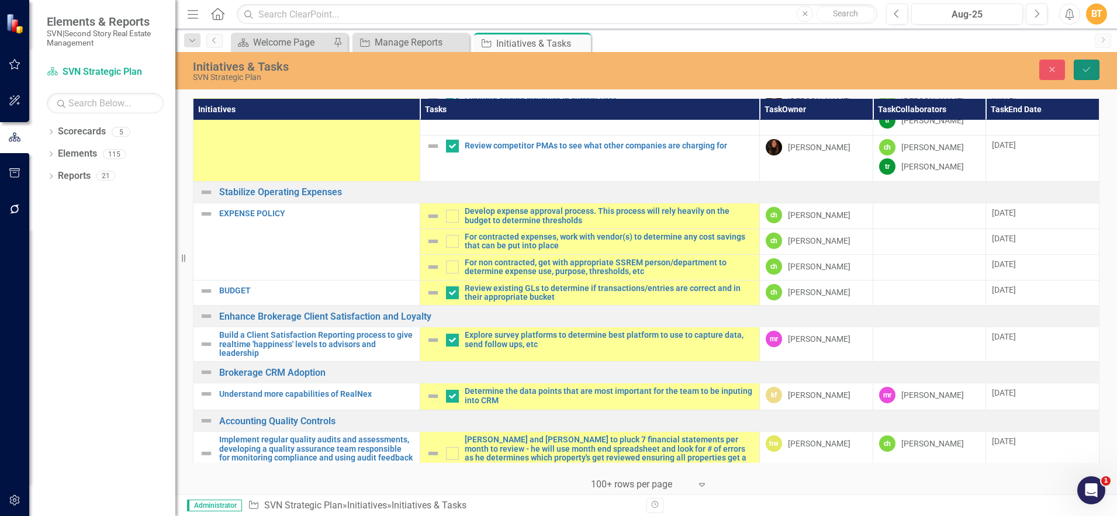
click at [1083, 64] on button "Save" at bounding box center [1087, 70] width 26 height 20
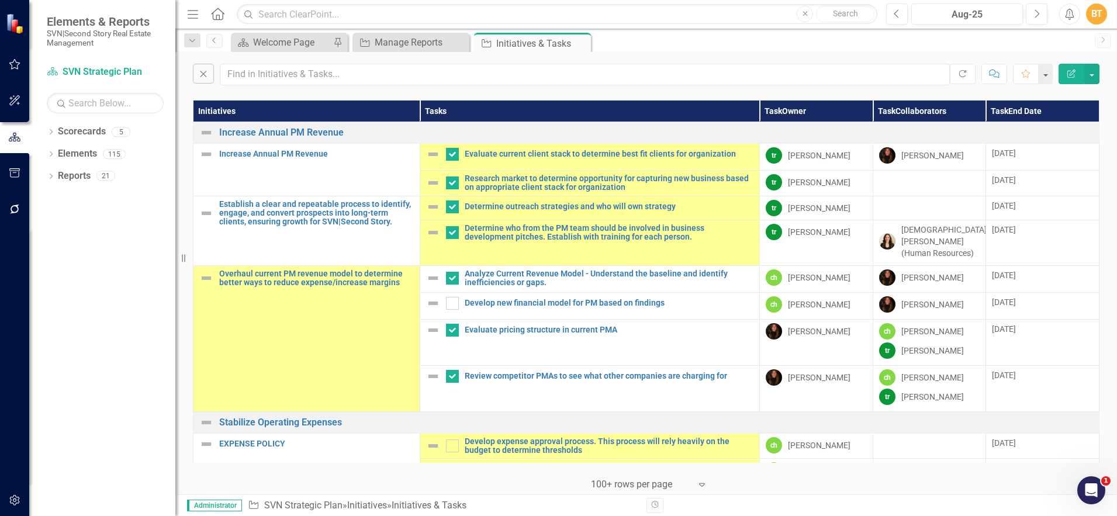
drag, startPoint x: 196, startPoint y: 78, endPoint x: 330, endPoint y: 78, distance: 134.5
click at [196, 78] on button "Close" at bounding box center [203, 74] width 21 height 20
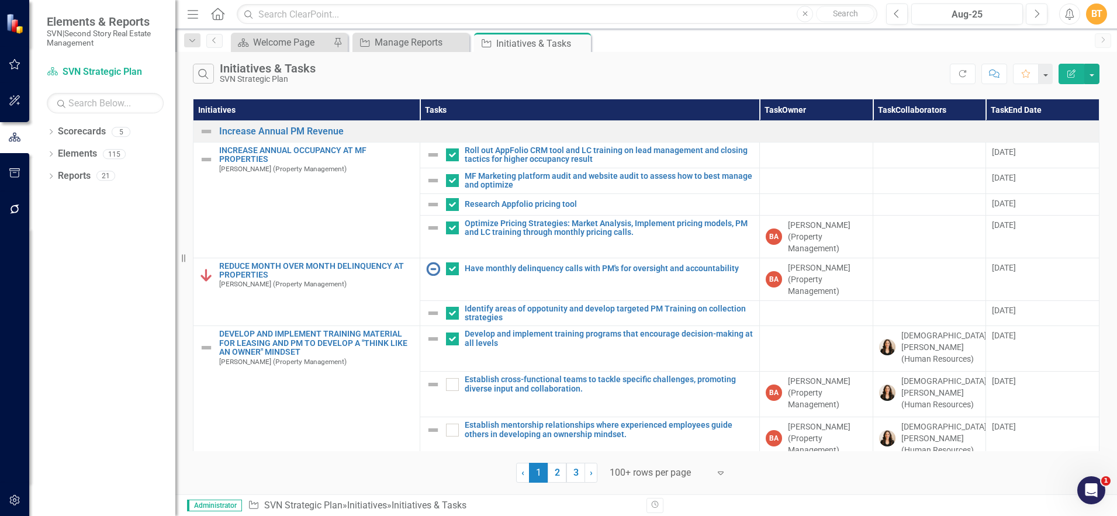
checkbox input "true"
checkbox input "false"
checkbox input "true"
click at [209, 74] on icon "Search" at bounding box center [203, 73] width 13 height 11
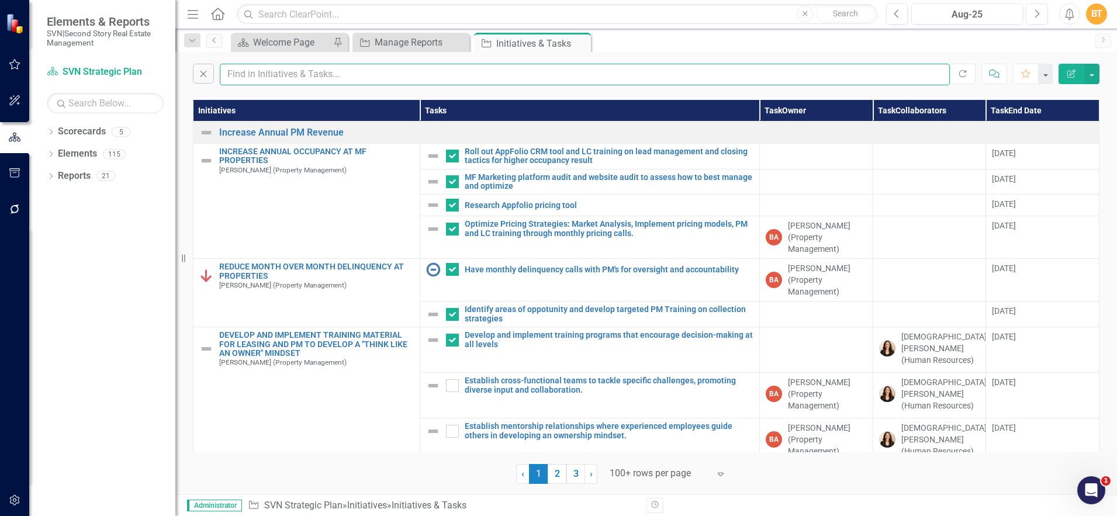
click at [304, 80] on input "text" at bounding box center [585, 75] width 730 height 22
type input "Buildout"
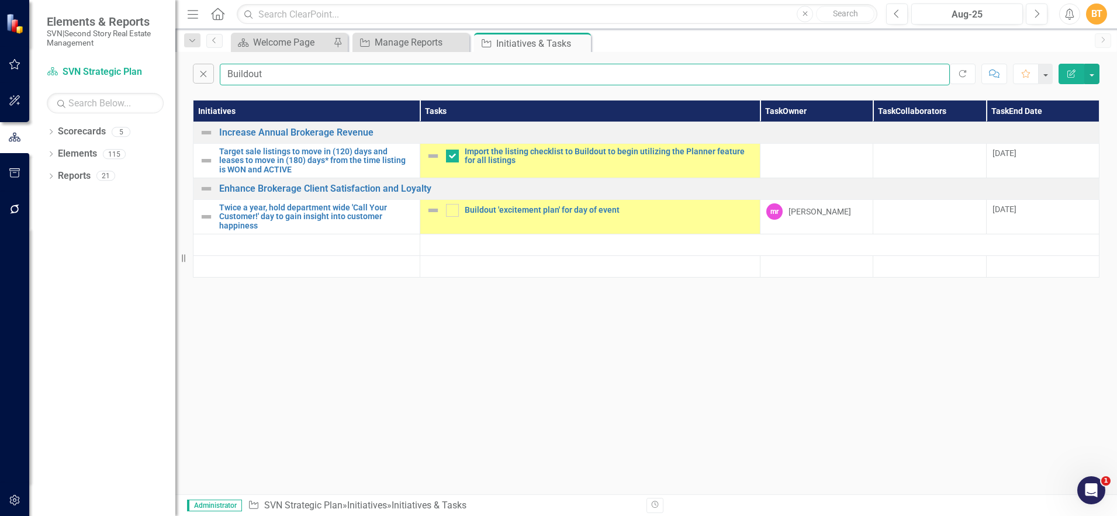
checkbox input "false"
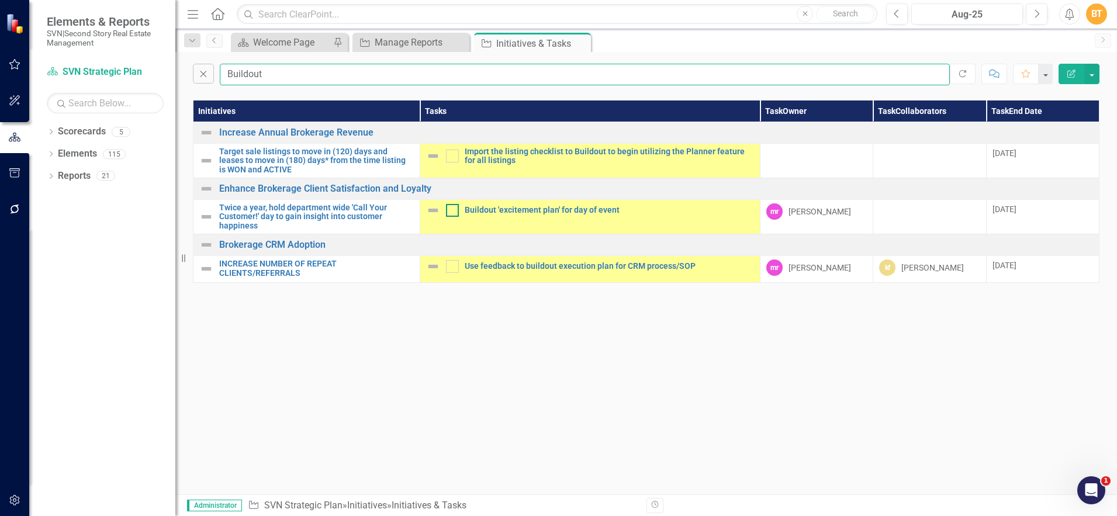
type input "Buildout"
click at [450, 211] on input "checkbox" at bounding box center [450, 208] width 8 height 8
checkbox input "true"
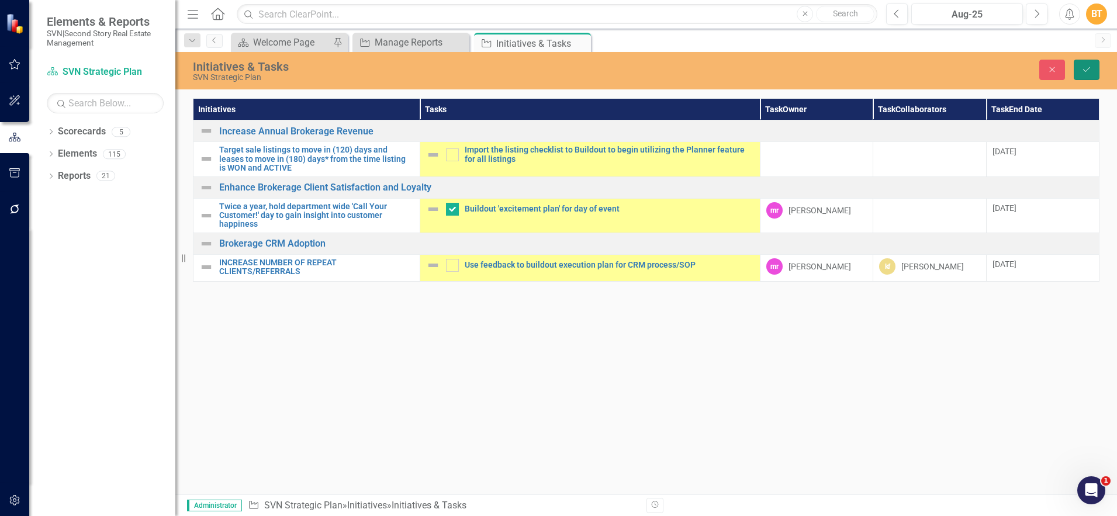
click at [1084, 64] on button "Save" at bounding box center [1087, 70] width 26 height 20
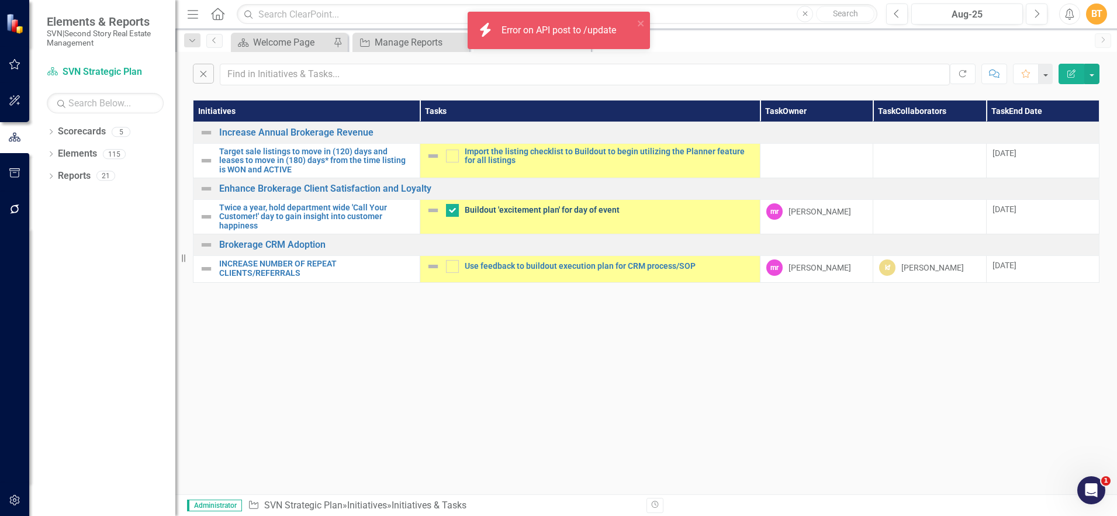
click at [476, 210] on link "Buildout 'excitement plan' for day of event" at bounding box center [609, 210] width 289 height 9
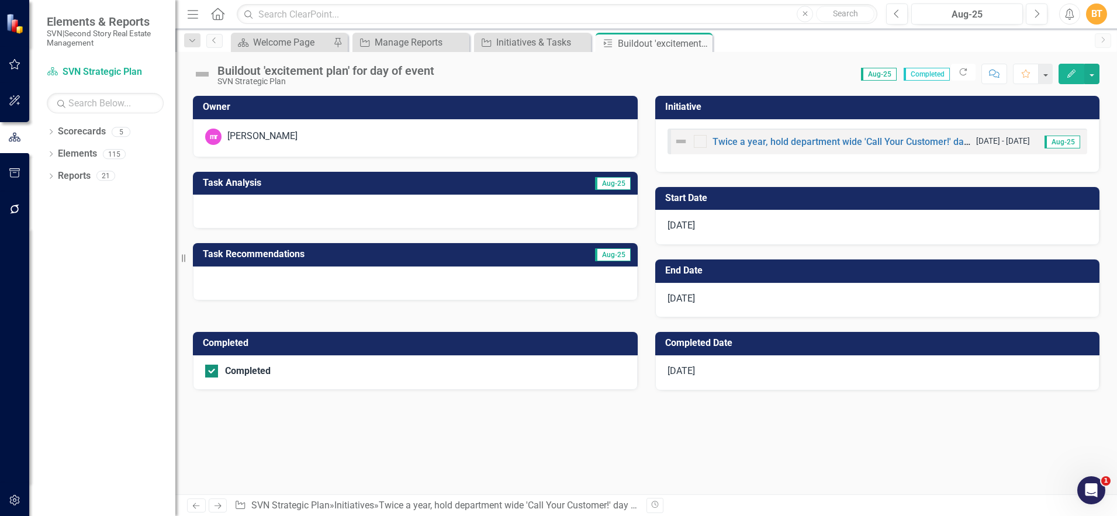
drag, startPoint x: 213, startPoint y: 371, endPoint x: 223, endPoint y: 370, distance: 9.4
click at [214, 370] on div at bounding box center [211, 371] width 13 height 13
click at [213, 370] on input "Completed" at bounding box center [209, 369] width 8 height 8
checkbox input "false"
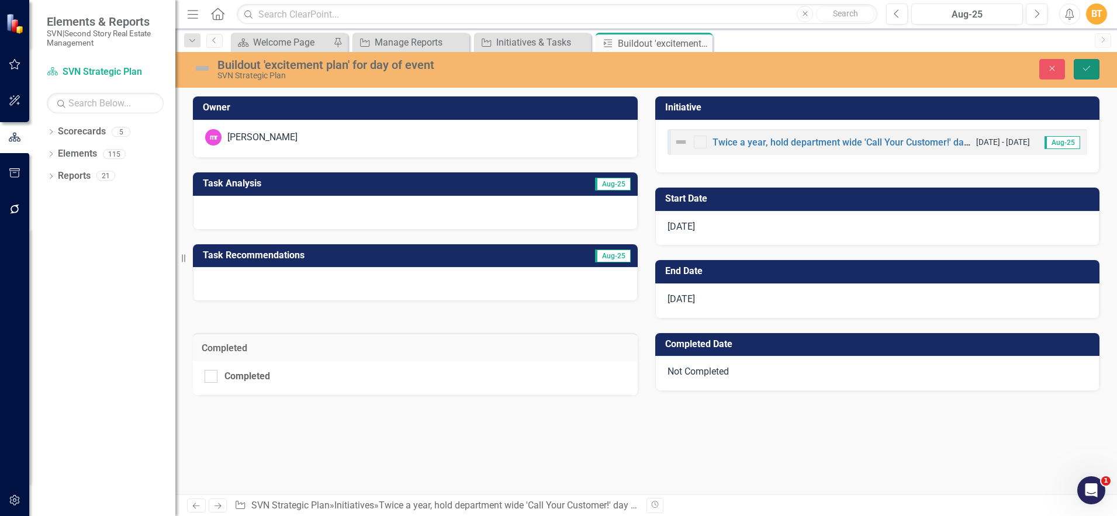
click at [1083, 71] on icon "Save" at bounding box center [1087, 68] width 11 height 8
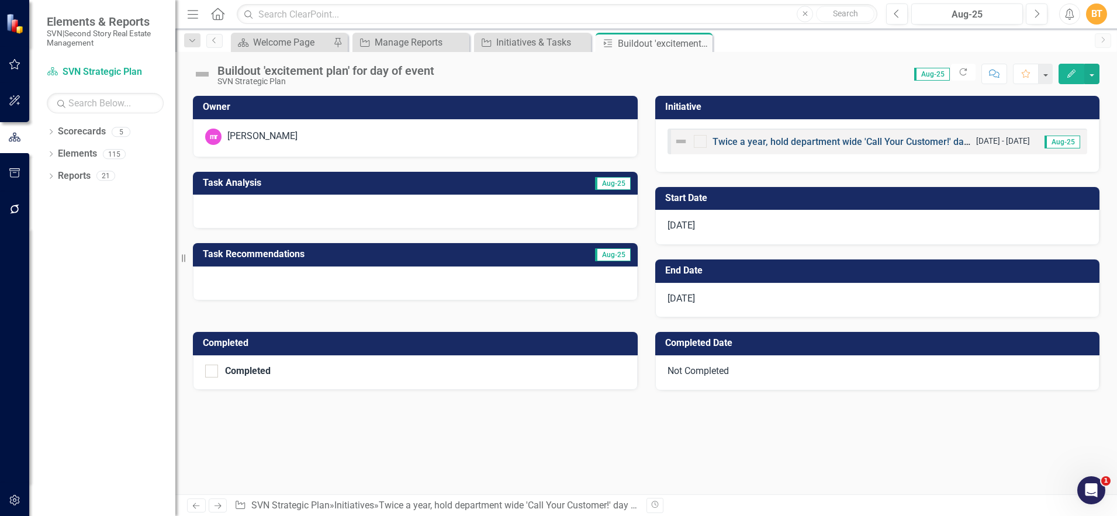
click at [813, 140] on link "Twice a year, hold department wide 'Call Your Customer!' day to gain insight in…" at bounding box center [924, 141] width 423 height 11
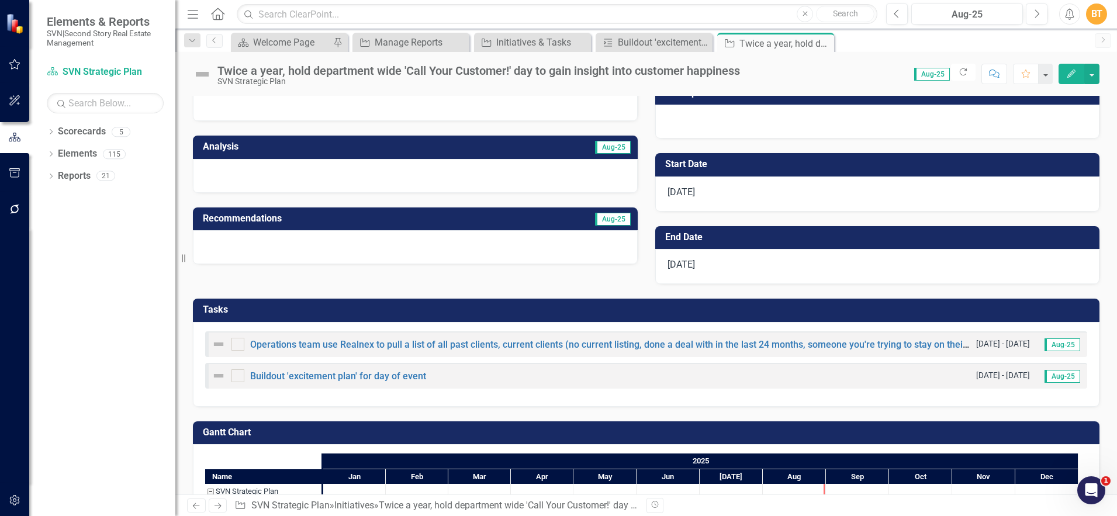
scroll to position [119, 0]
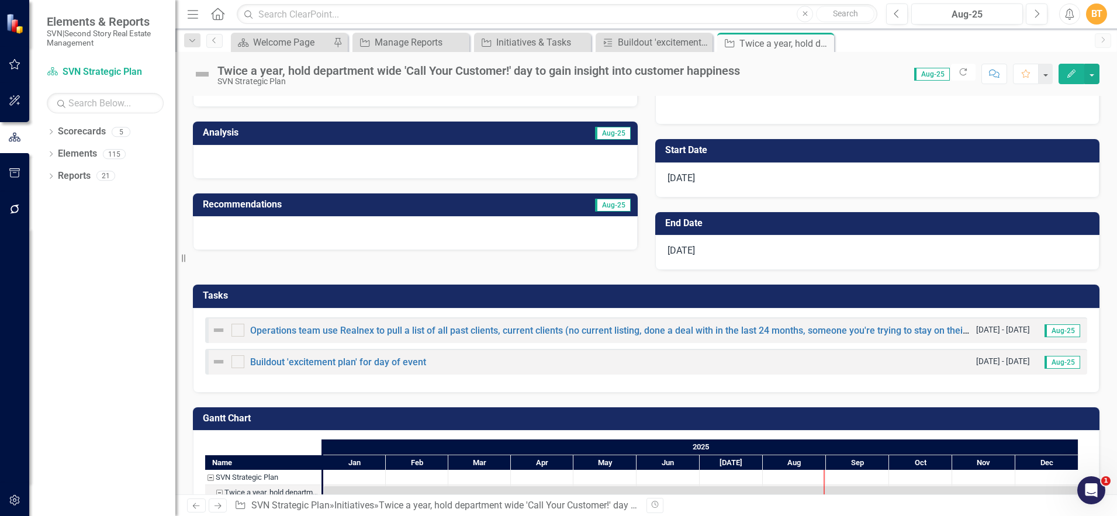
click at [1020, 305] on td "Tasks" at bounding box center [648, 297] width 891 height 19
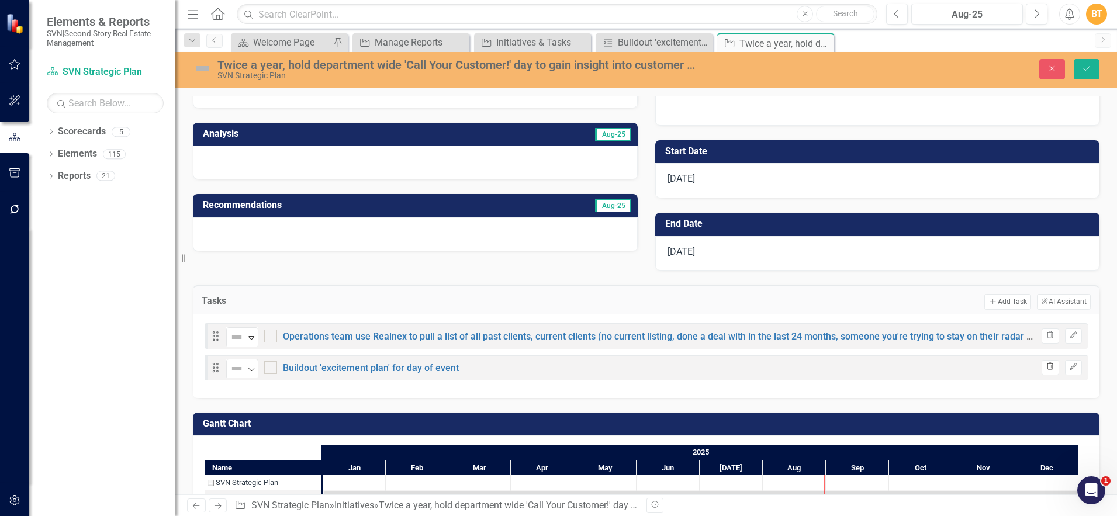
click at [1046, 368] on icon "Trash" at bounding box center [1050, 367] width 9 height 7
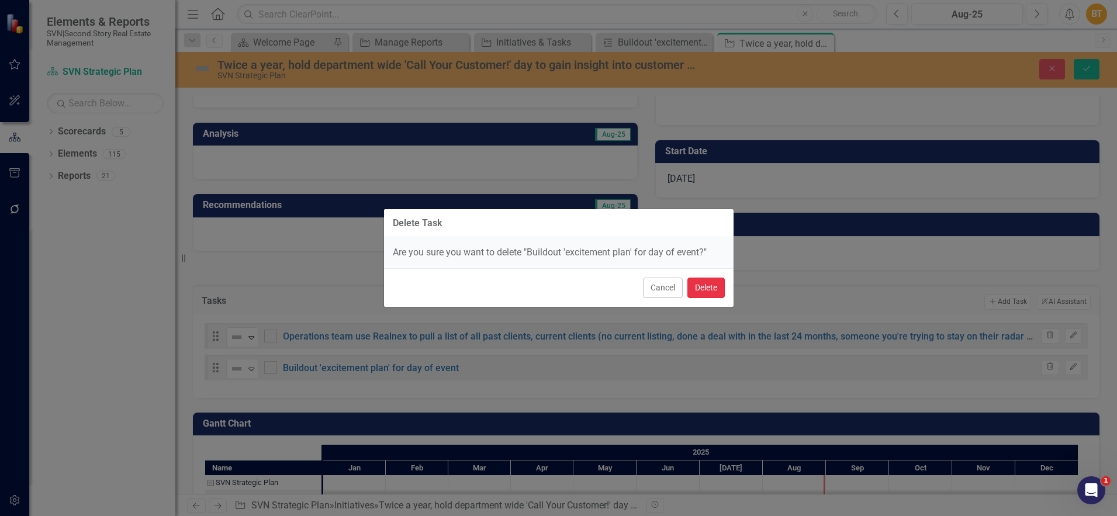
click at [715, 292] on button "Delete" at bounding box center [706, 288] width 37 height 20
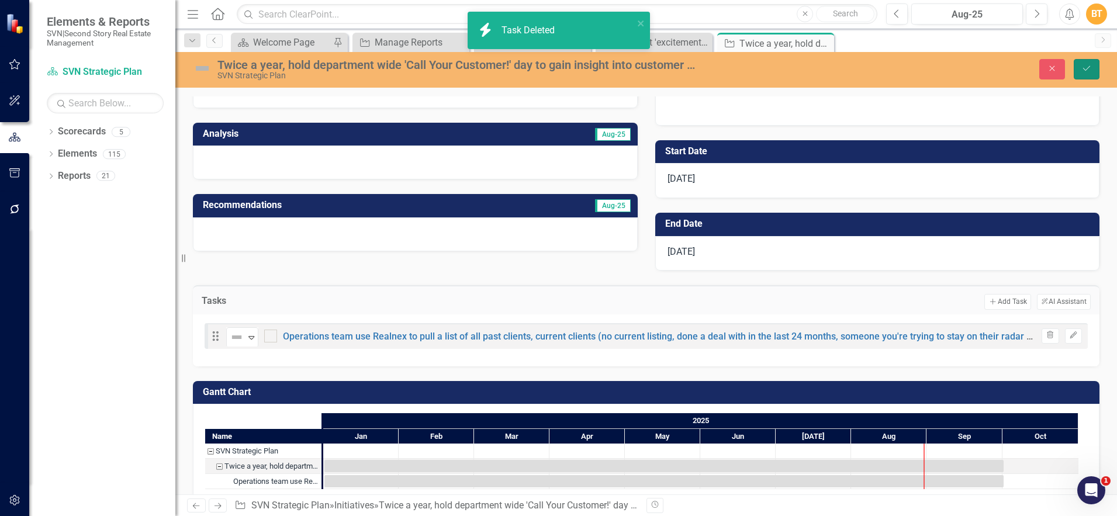
click at [1095, 75] on button "Save" at bounding box center [1087, 69] width 26 height 20
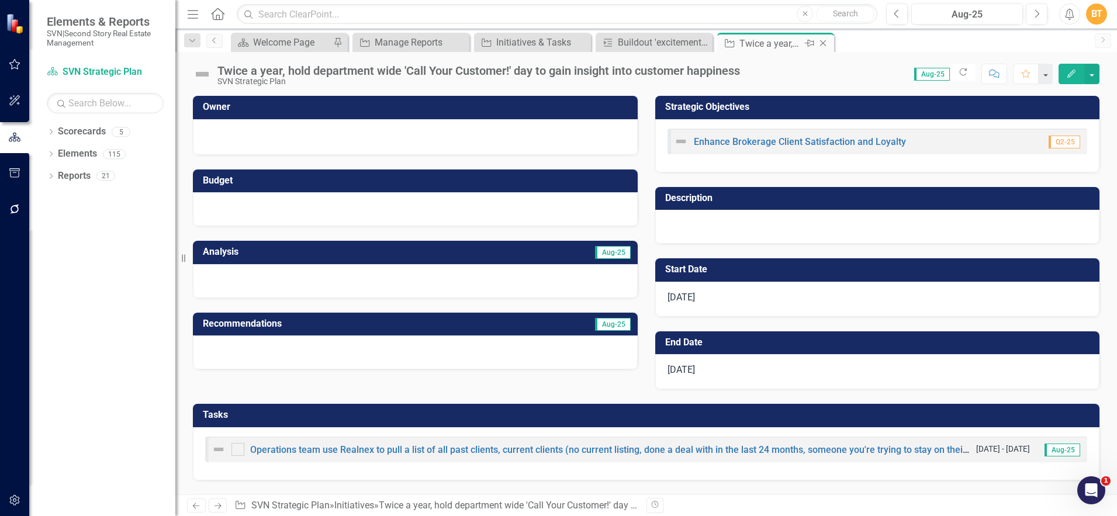
click at [822, 43] on icon "Close" at bounding box center [823, 43] width 12 height 9
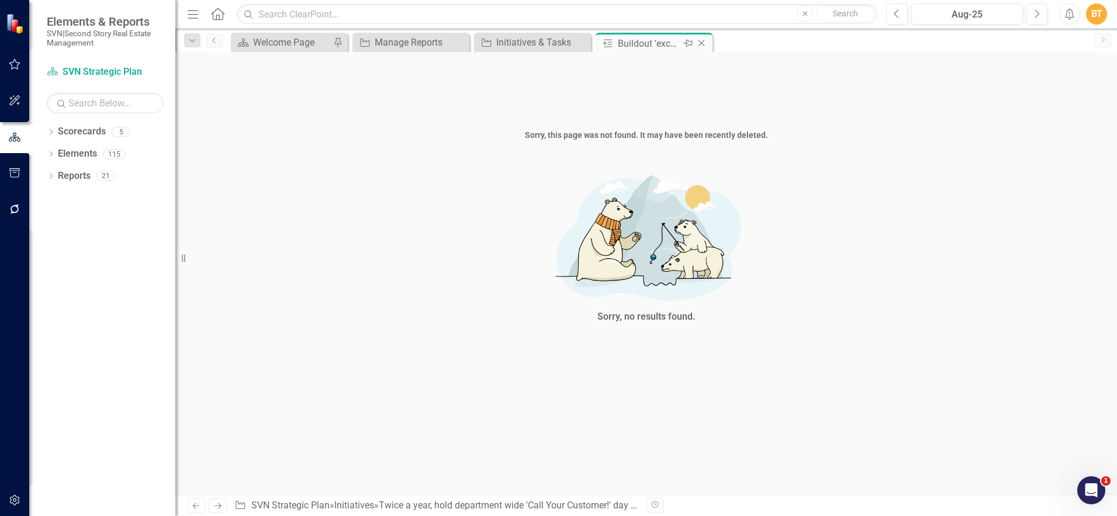
click at [703, 46] on icon "Close" at bounding box center [702, 43] width 12 height 9
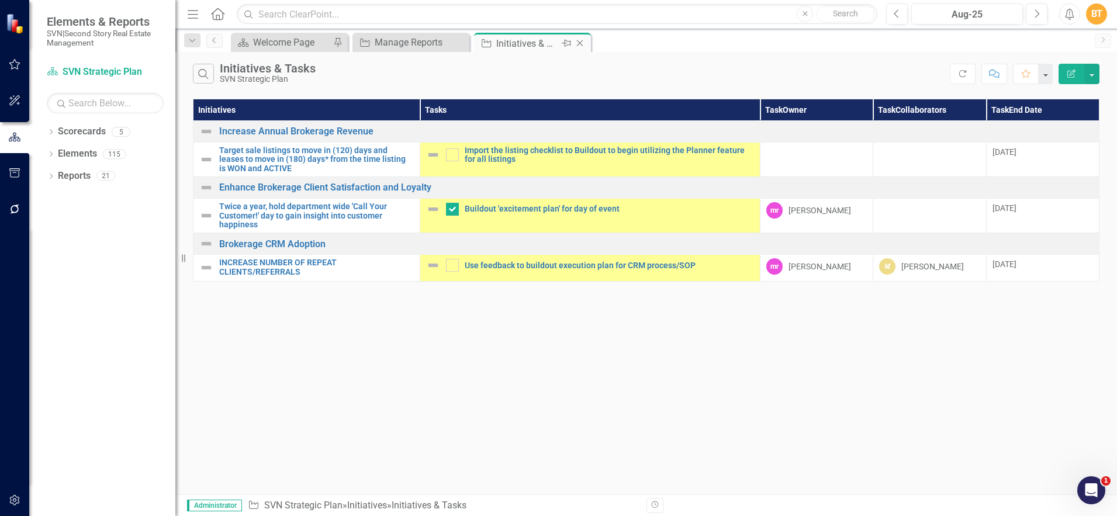
checkbox input "false"
